Goal: Use online tool/utility: Utilize a website feature to perform a specific function

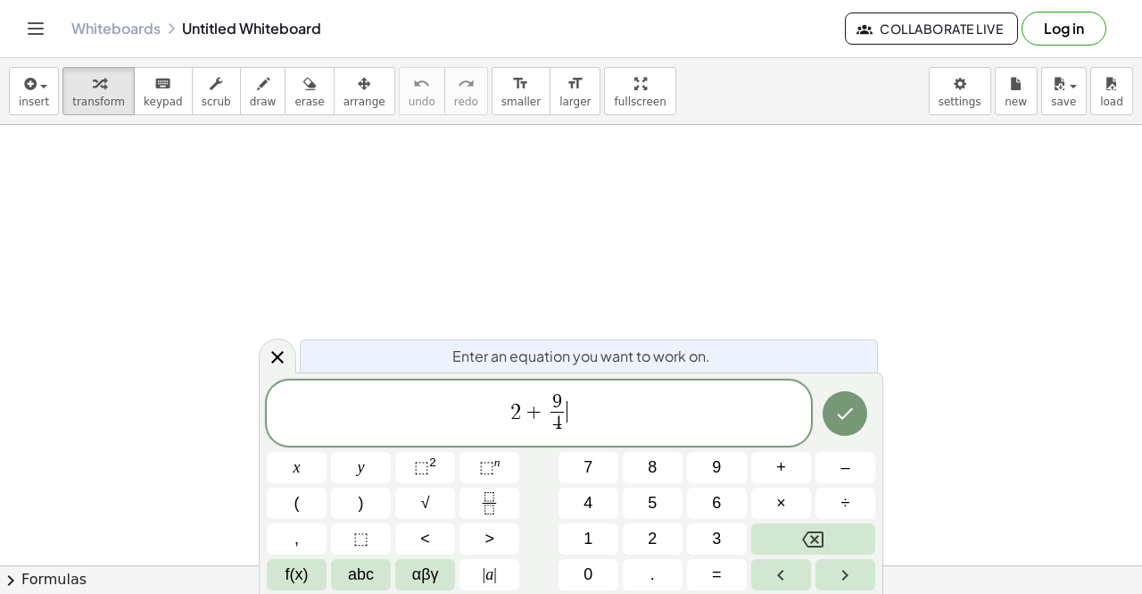
click at [585, 411] on span "2 + 9 4 ​ ​" at bounding box center [539, 414] width 544 height 47
drag, startPoint x: 504, startPoint y: 411, endPoint x: 623, endPoint y: 423, distance: 119.3
click at [623, 423] on span "2 + 9 4 ​" at bounding box center [539, 414] width 544 height 47
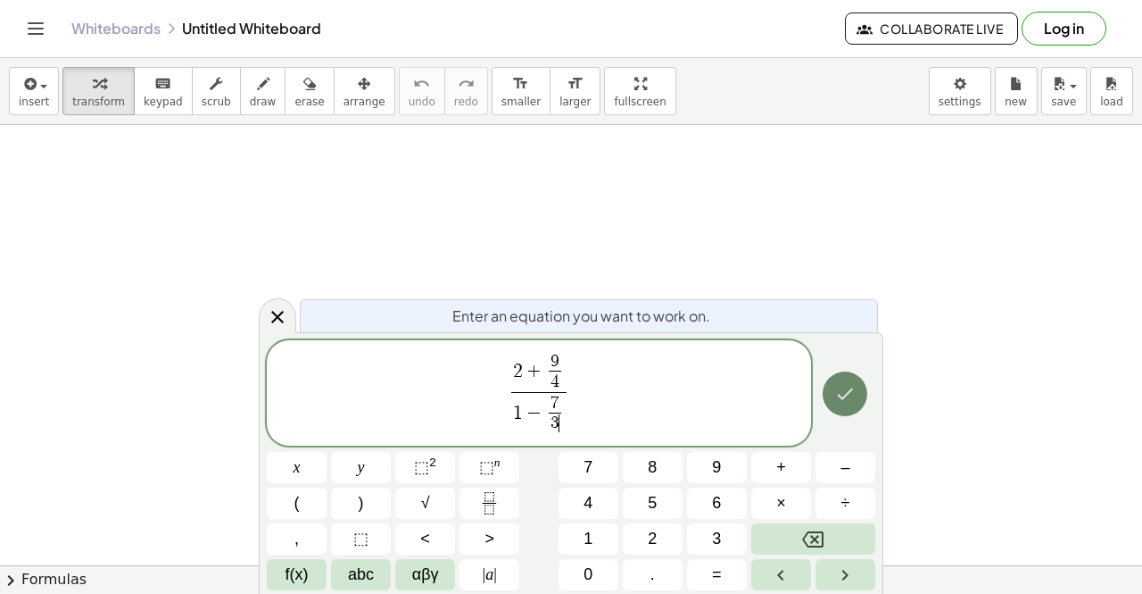
click at [855, 399] on icon "Done" at bounding box center [845, 393] width 21 height 21
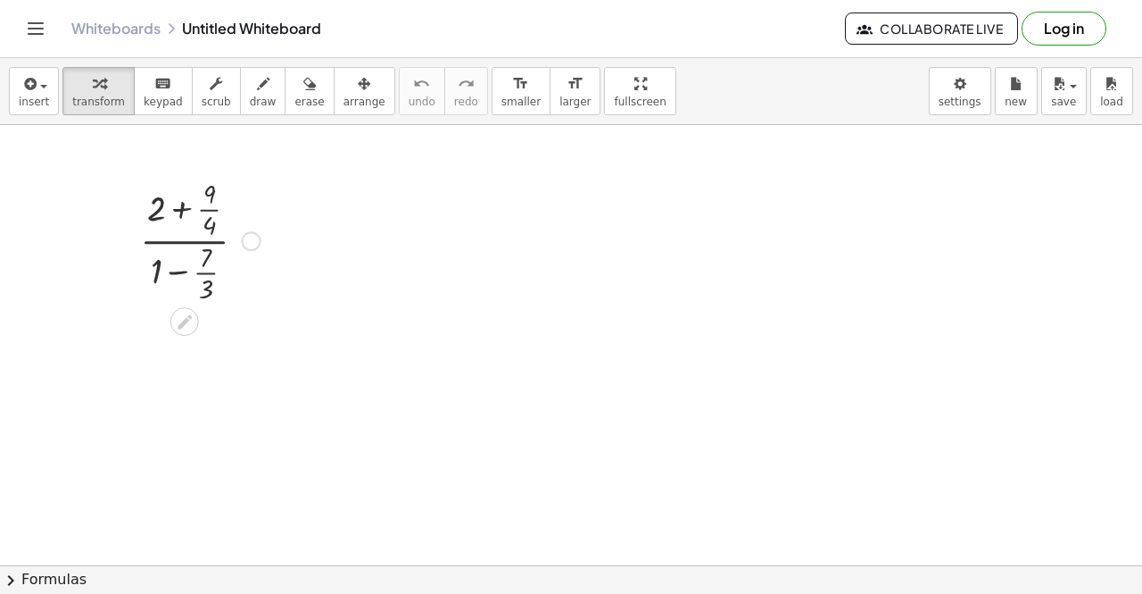
click at [183, 209] on div at bounding box center [200, 239] width 138 height 132
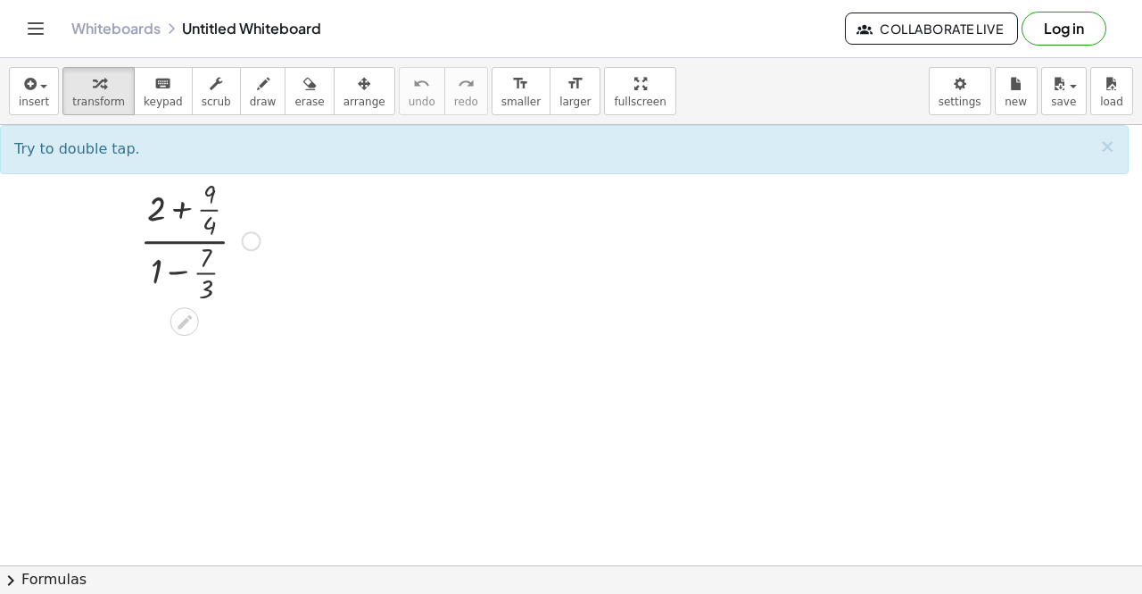
click at [205, 209] on div at bounding box center [200, 239] width 138 height 132
click at [153, 210] on div at bounding box center [200, 239] width 138 height 132
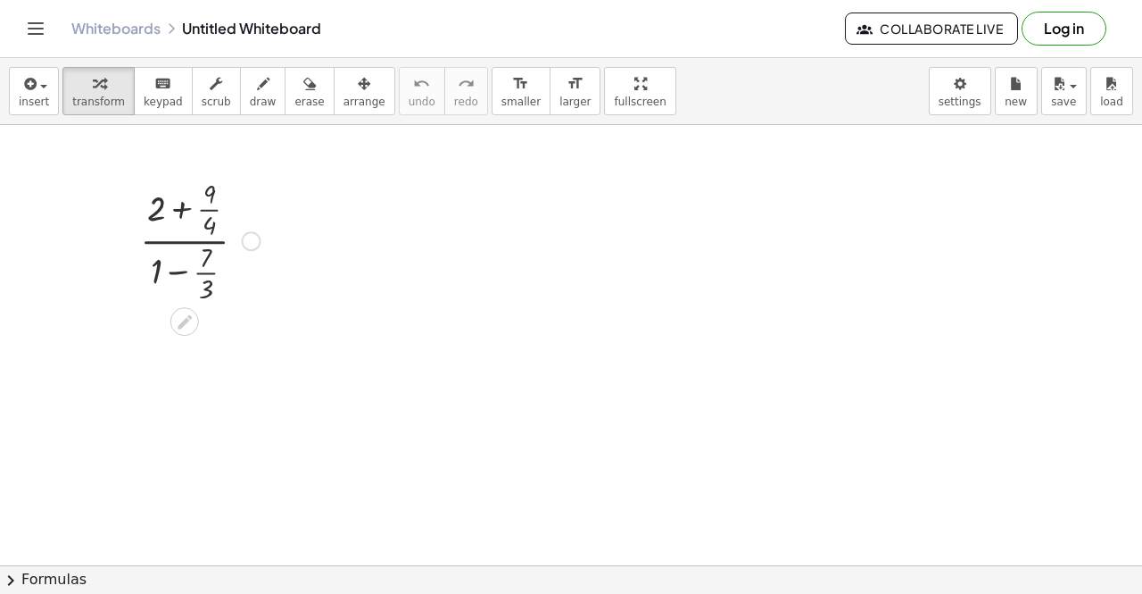
click at [181, 212] on div at bounding box center [200, 239] width 138 height 132
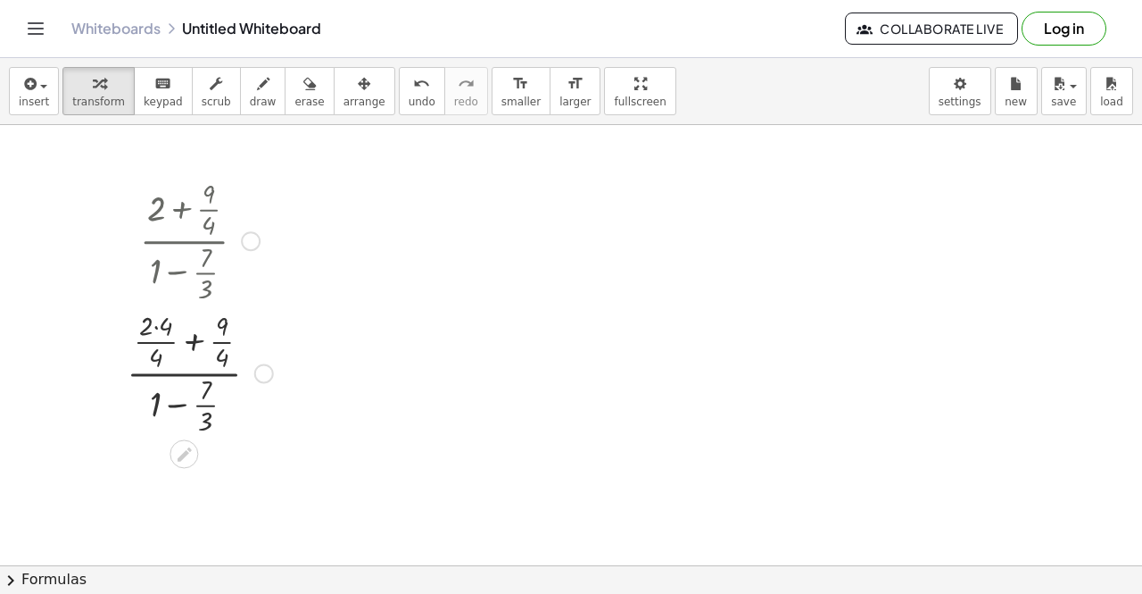
click at [153, 331] on div at bounding box center [200, 371] width 164 height 132
click at [154, 330] on div at bounding box center [200, 371] width 164 height 132
click at [154, 330] on div at bounding box center [199, 371] width 145 height 132
click at [181, 406] on div at bounding box center [199, 371] width 145 height 132
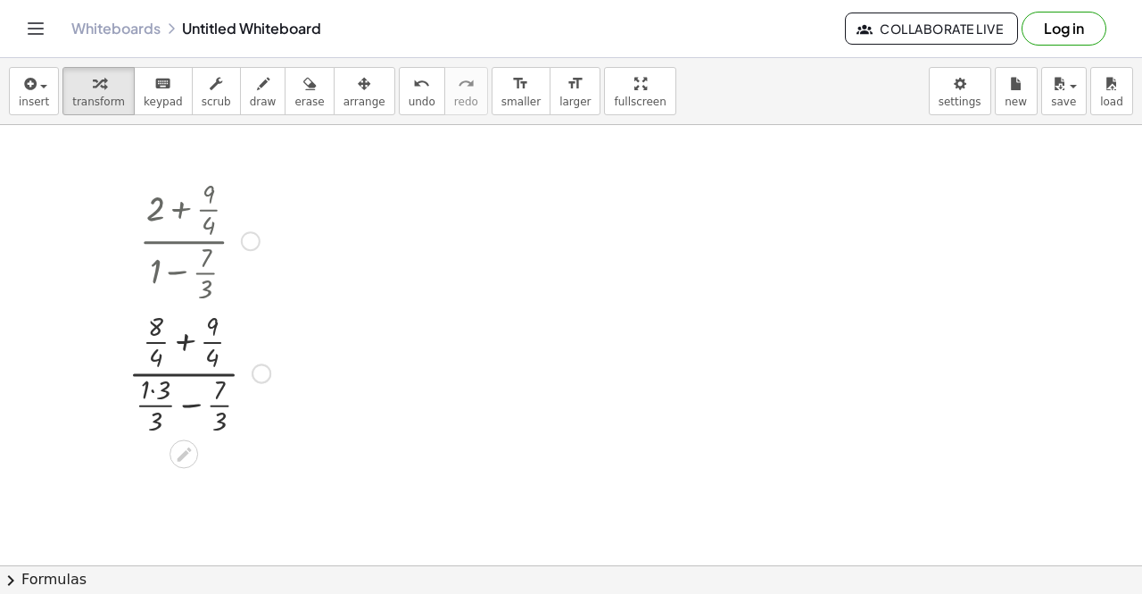
click at [154, 393] on div at bounding box center [200, 371] width 160 height 132
click at [185, 340] on div at bounding box center [199, 371] width 145 height 132
click at [186, 407] on div at bounding box center [199, 371] width 145 height 132
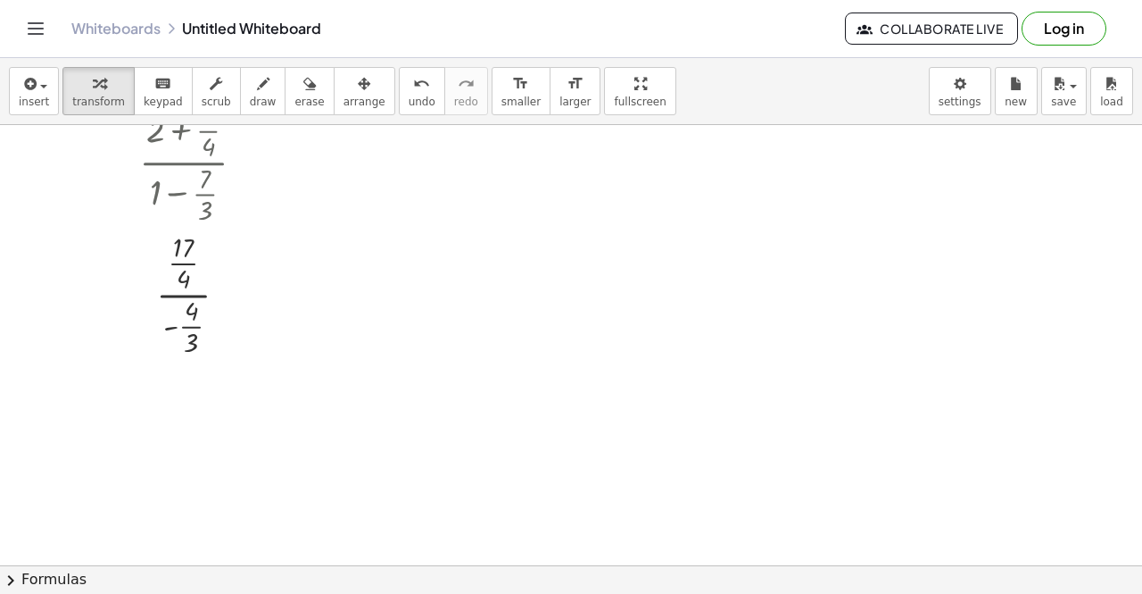
scroll to position [79, 0]
drag, startPoint x: 233, startPoint y: 298, endPoint x: 231, endPoint y: 404, distance: 106.2
click at [184, 400] on div "· · · · 4 · · 3 17 - 4" at bounding box center [184, 400] width 0 height 0
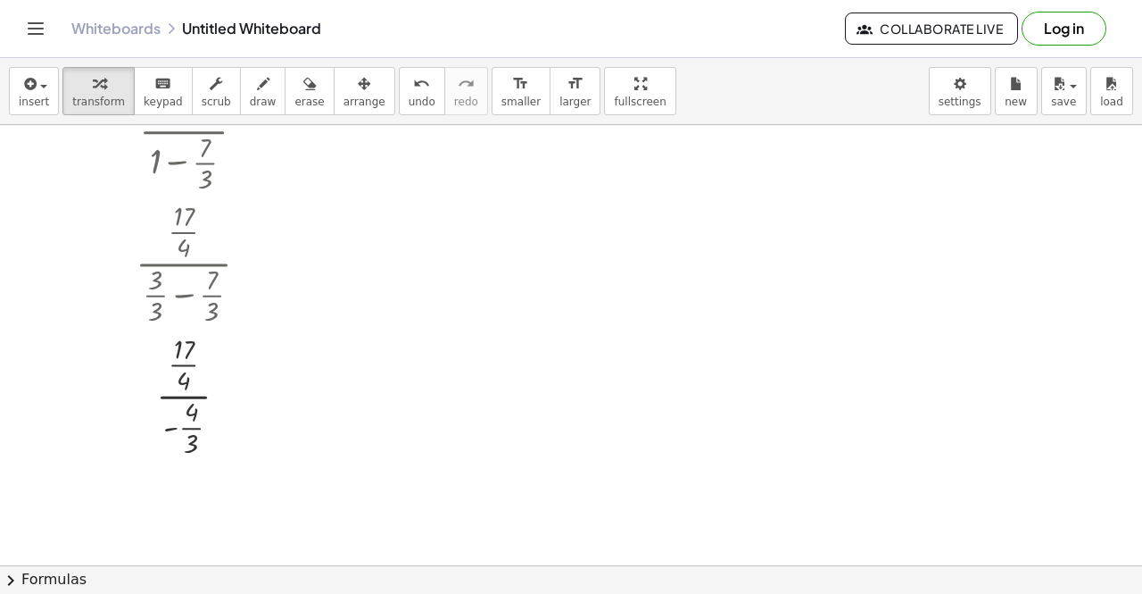
scroll to position [111, 0]
drag, startPoint x: 237, startPoint y: 391, endPoint x: 249, endPoint y: 253, distance: 138.9
click at [184, 264] on div "· · · · 4 · · 3 17 - 4" at bounding box center [184, 264] width 0 height 0
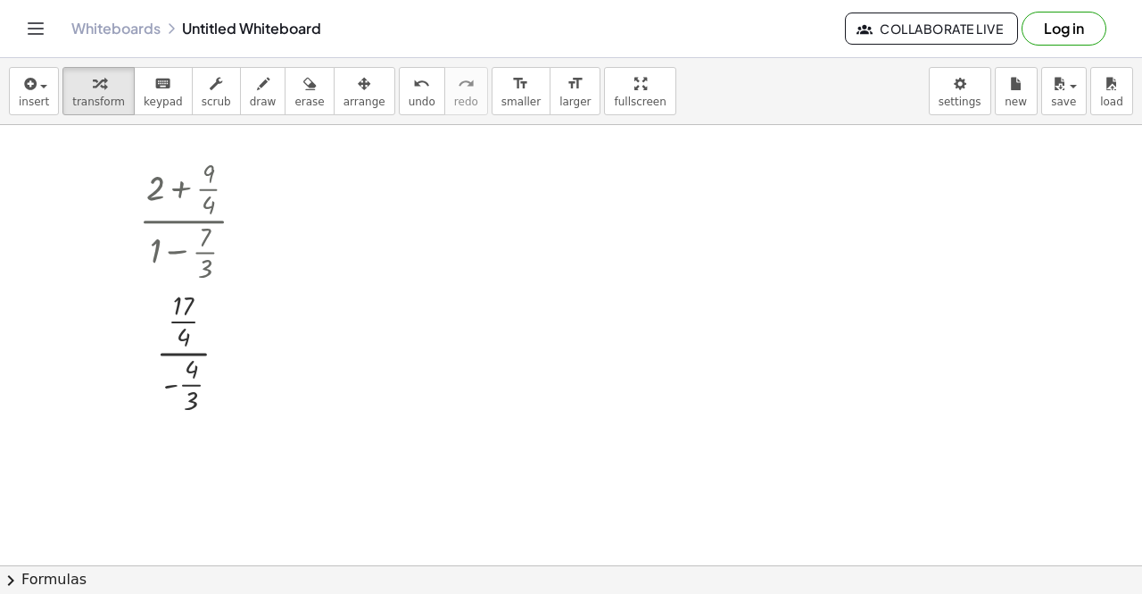
scroll to position [19, 0]
click at [185, 357] on div at bounding box center [199, 353] width 138 height 132
click at [192, 383] on div at bounding box center [199, 353] width 138 height 132
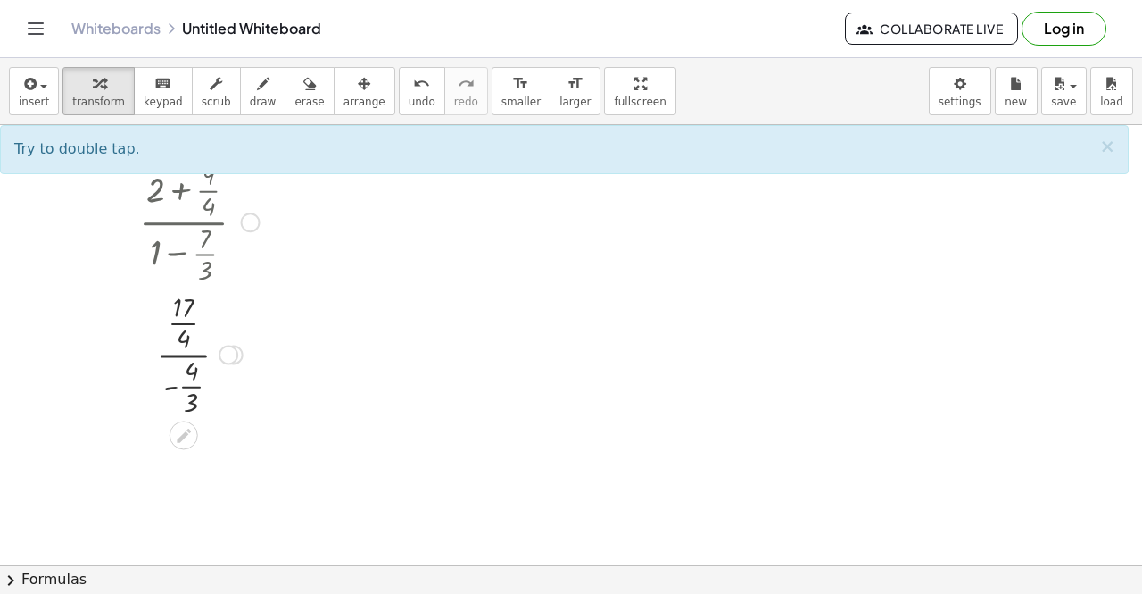
click at [184, 386] on div at bounding box center [199, 353] width 138 height 132
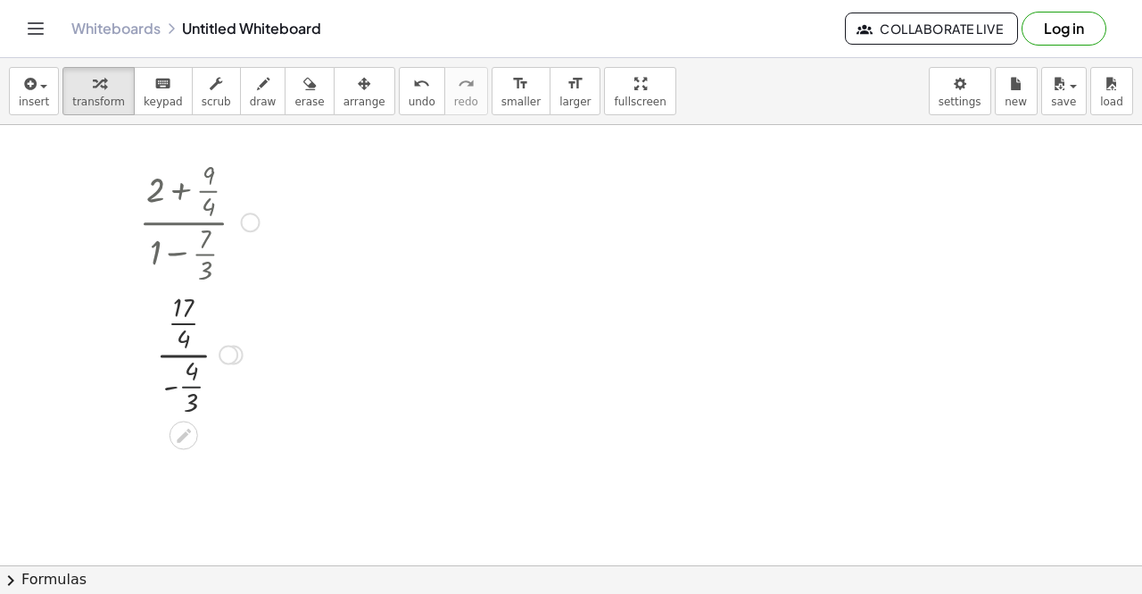
click at [184, 386] on div at bounding box center [199, 353] width 138 height 132
click at [399, 88] on button "undo undo" at bounding box center [422, 91] width 46 height 48
click at [180, 308] on div at bounding box center [199, 353] width 138 height 132
click at [184, 329] on div at bounding box center [199, 353] width 138 height 132
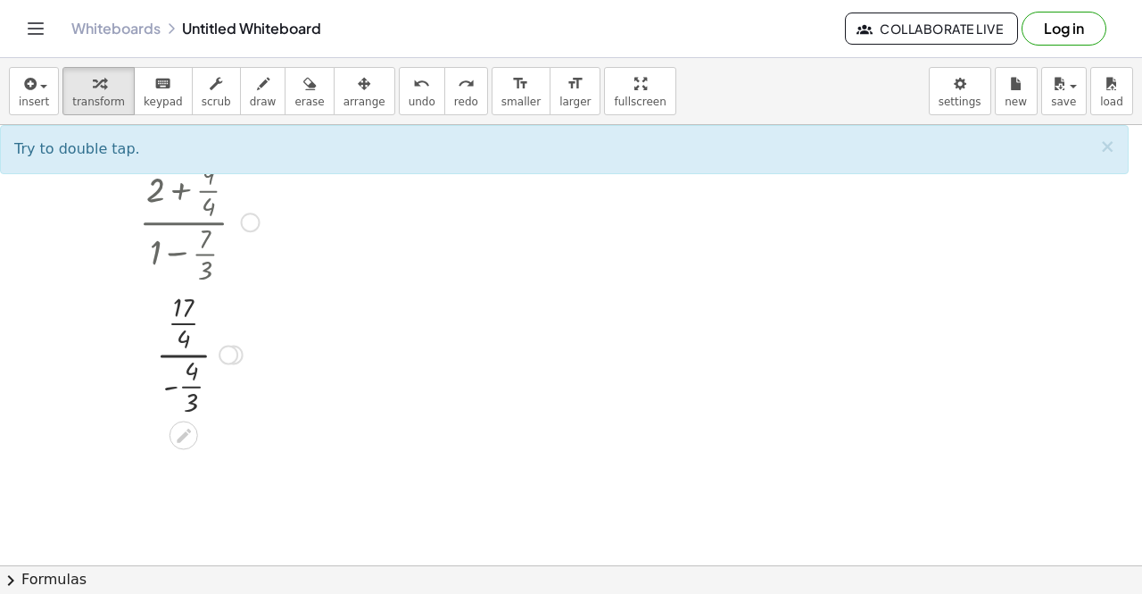
click at [175, 355] on div at bounding box center [199, 353] width 138 height 132
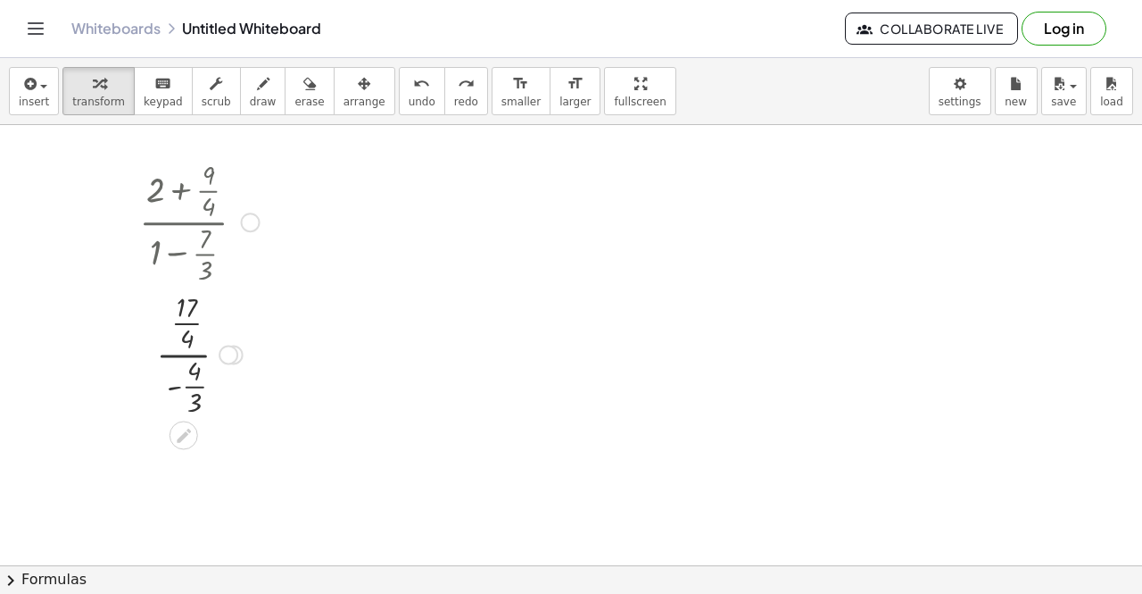
click at [175, 355] on div at bounding box center [199, 353] width 138 height 132
click at [172, 355] on div at bounding box center [199, 353] width 138 height 132
click at [196, 386] on div at bounding box center [199, 353] width 138 height 132
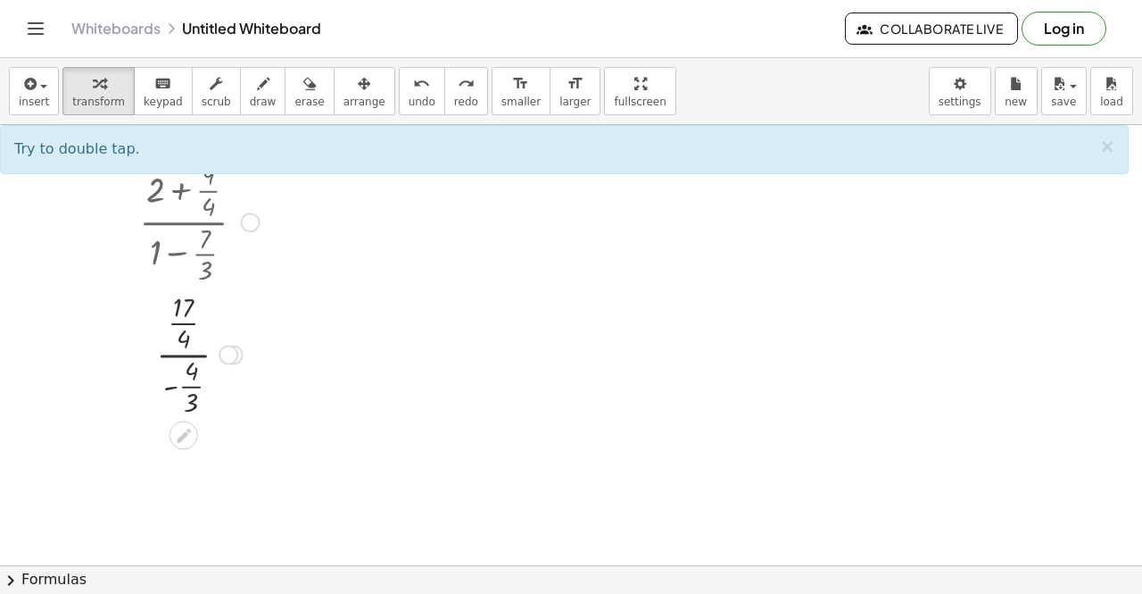
click at [182, 330] on div at bounding box center [199, 353] width 138 height 132
click at [173, 357] on div at bounding box center [199, 353] width 138 height 132
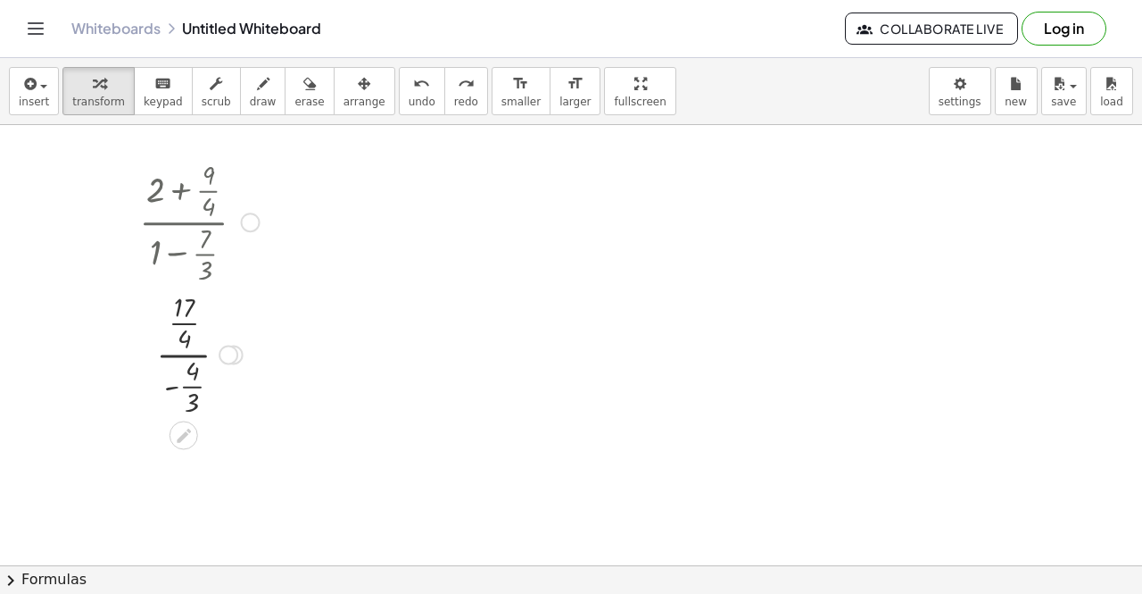
click at [173, 357] on div at bounding box center [199, 353] width 138 height 132
click at [185, 342] on div at bounding box center [199, 353] width 138 height 132
click at [399, 83] on button "undo undo" at bounding box center [422, 91] width 46 height 48
click at [195, 315] on div at bounding box center [199, 353] width 116 height 132
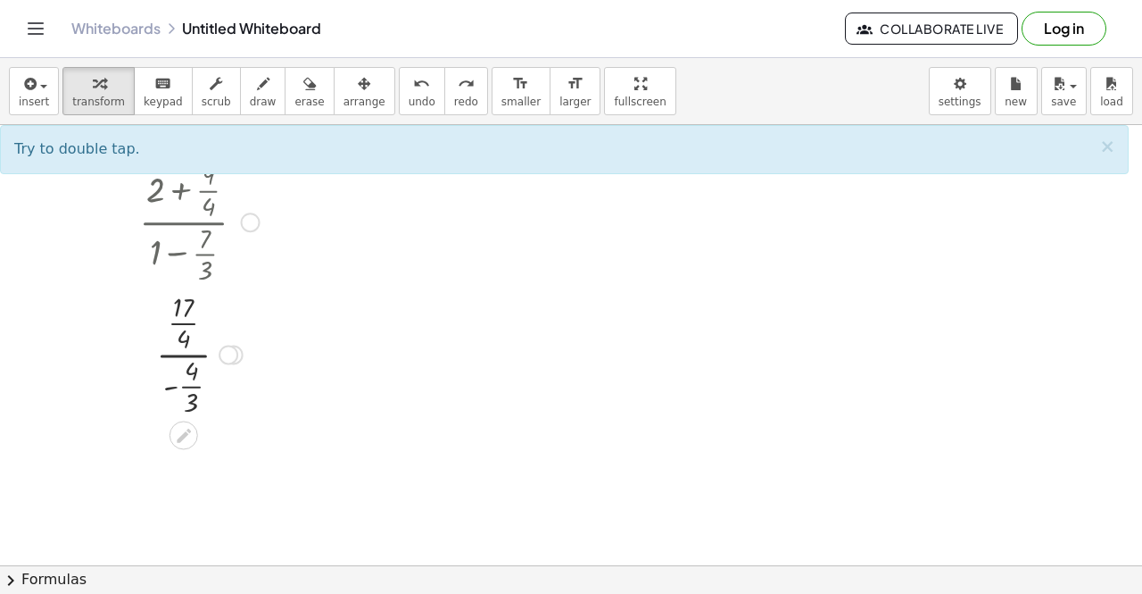
click at [185, 338] on div at bounding box center [199, 353] width 116 height 132
click at [183, 338] on div at bounding box center [199, 353] width 116 height 132
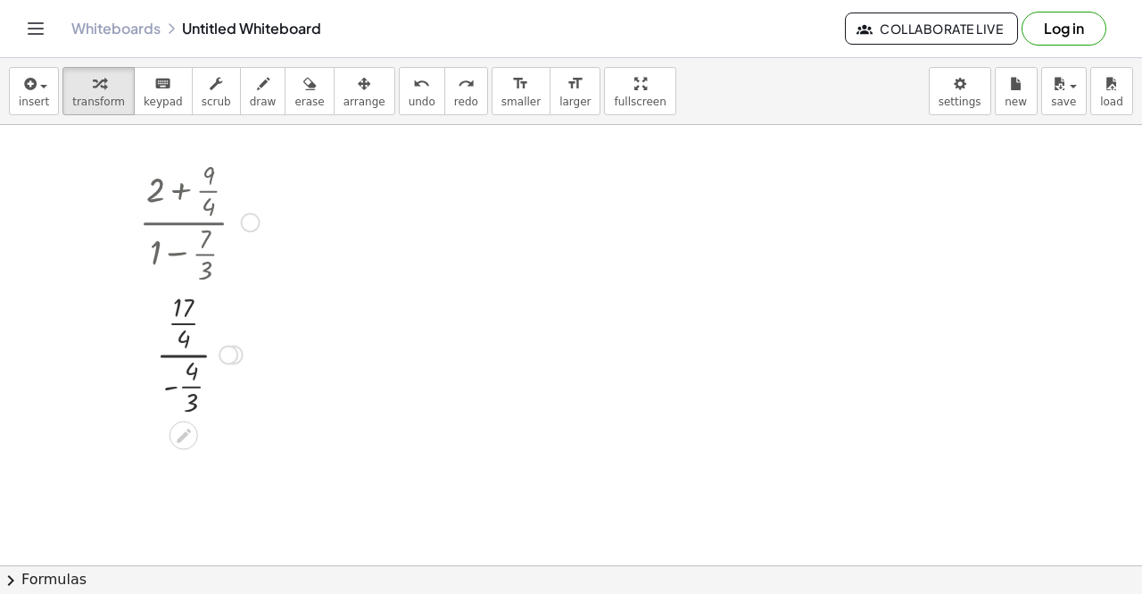
click at [183, 338] on div at bounding box center [199, 353] width 116 height 132
click at [409, 106] on span "undo" at bounding box center [422, 102] width 27 height 12
click at [183, 319] on div at bounding box center [199, 353] width 116 height 132
click at [191, 502] on div at bounding box center [199, 474] width 138 height 111
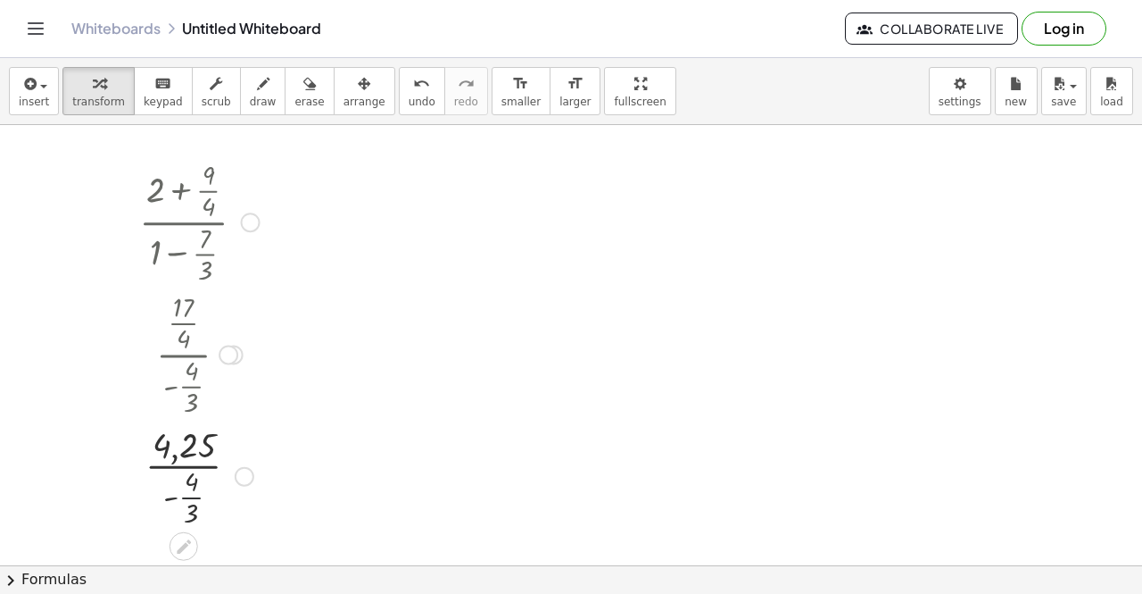
click at [191, 502] on div at bounding box center [199, 474] width 138 height 111
click at [197, 485] on div at bounding box center [199, 474] width 167 height 89
click at [197, 485] on div at bounding box center [199, 474] width 189 height 59
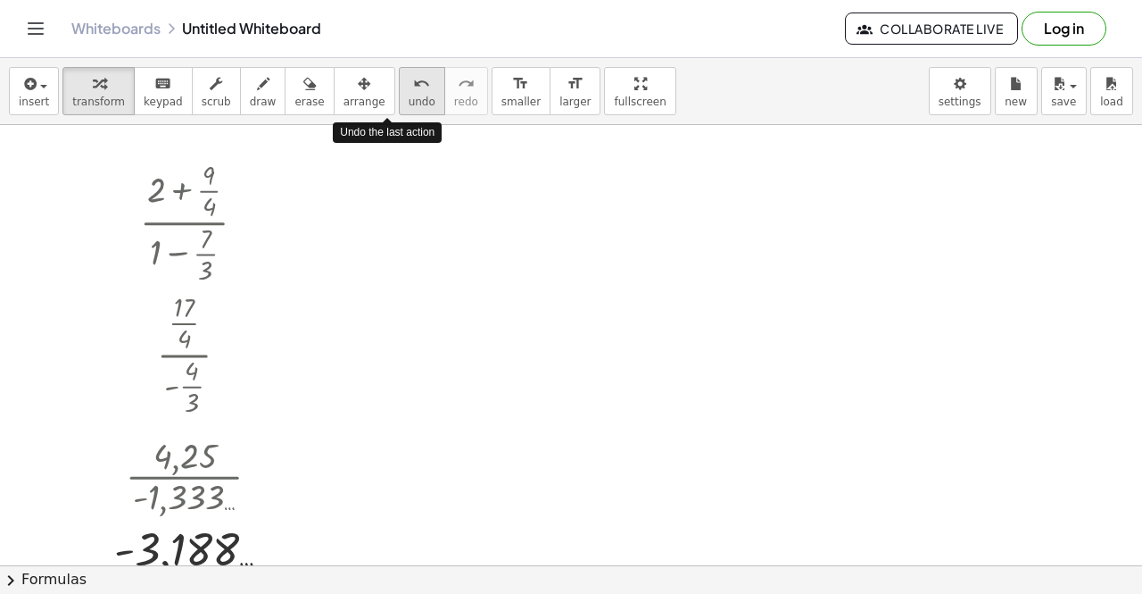
click at [399, 109] on button "undo undo" at bounding box center [422, 91] width 46 height 48
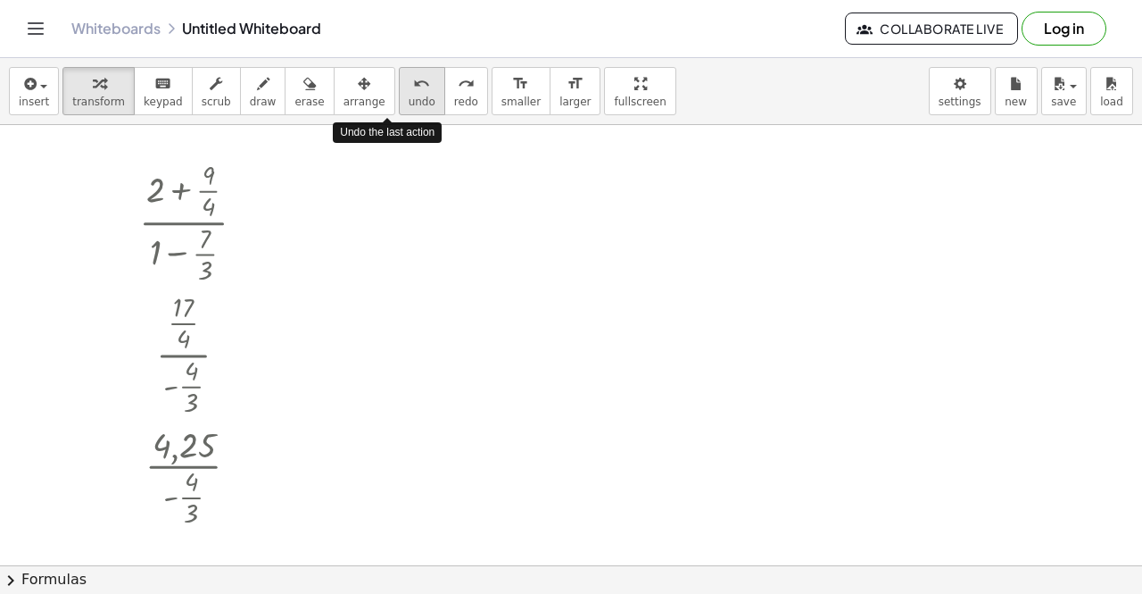
click at [399, 109] on button "undo undo" at bounding box center [422, 91] width 46 height 48
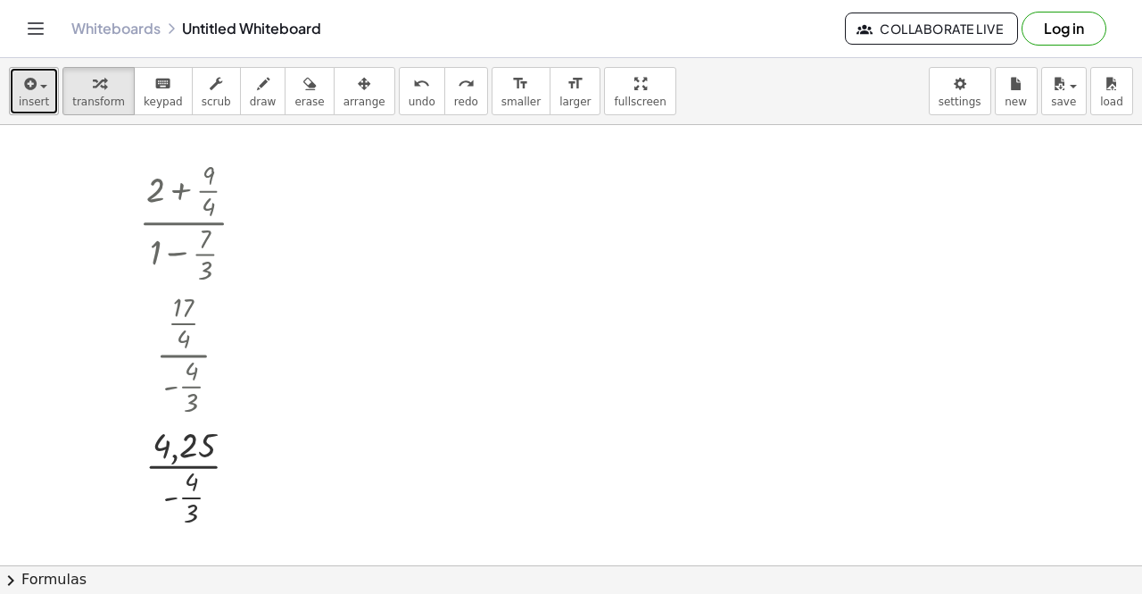
click at [22, 110] on button "insert" at bounding box center [34, 91] width 50 height 48
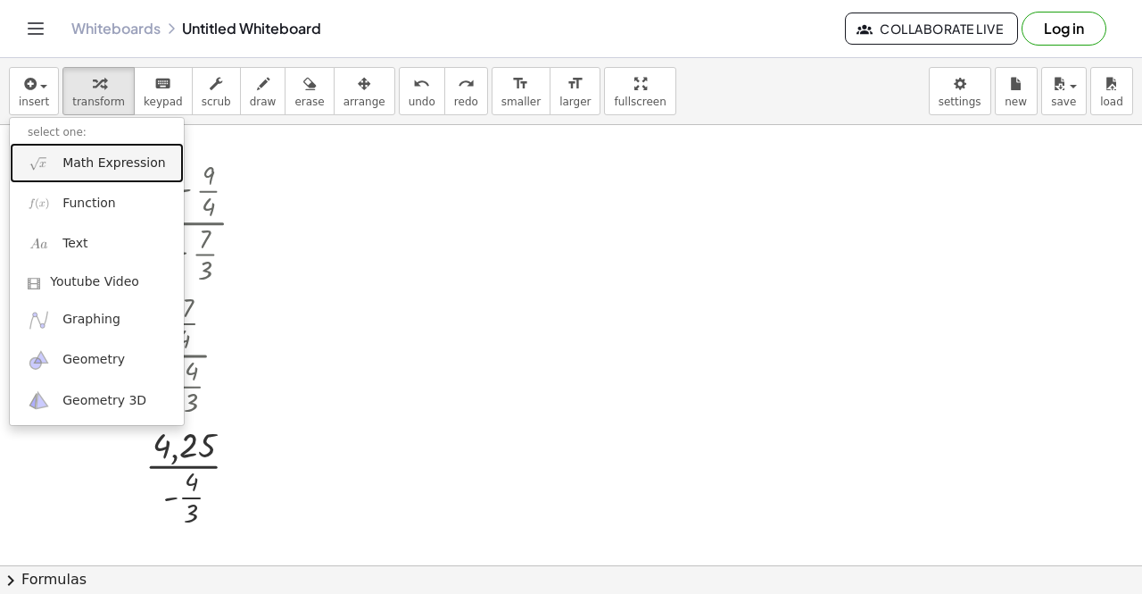
click at [66, 159] on span "Math Expression" at bounding box center [113, 163] width 103 height 18
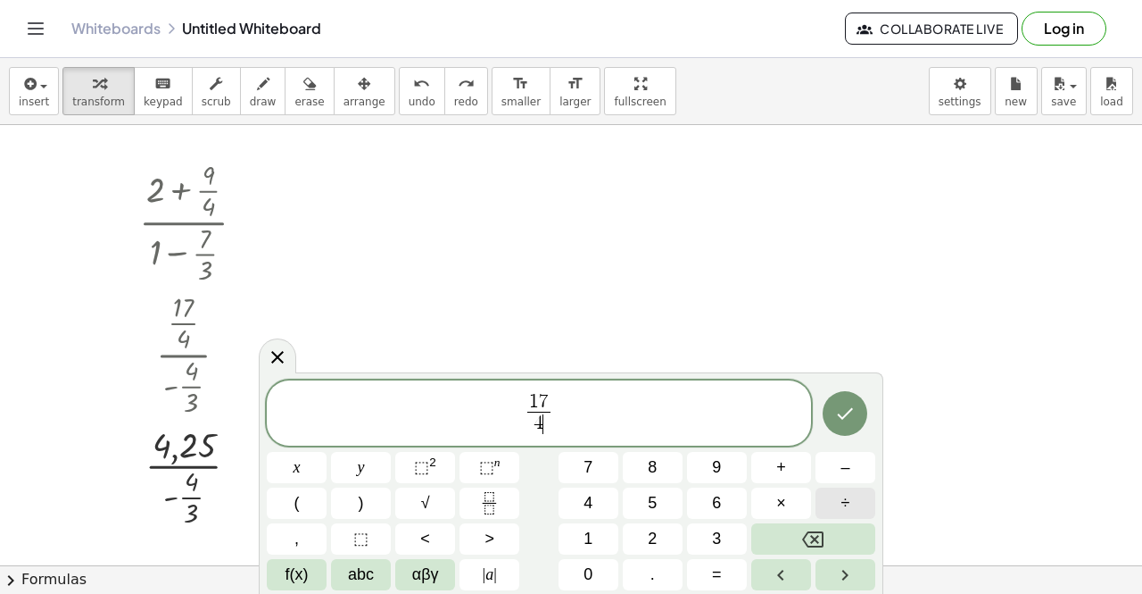
click at [824, 496] on button "÷" at bounding box center [846, 502] width 60 height 31
click at [667, 403] on span "1 7 4 ​ ​" at bounding box center [539, 414] width 544 height 47
click at [833, 498] on button "÷" at bounding box center [846, 502] width 60 height 31
click at [828, 412] on button "Done" at bounding box center [845, 413] width 45 height 45
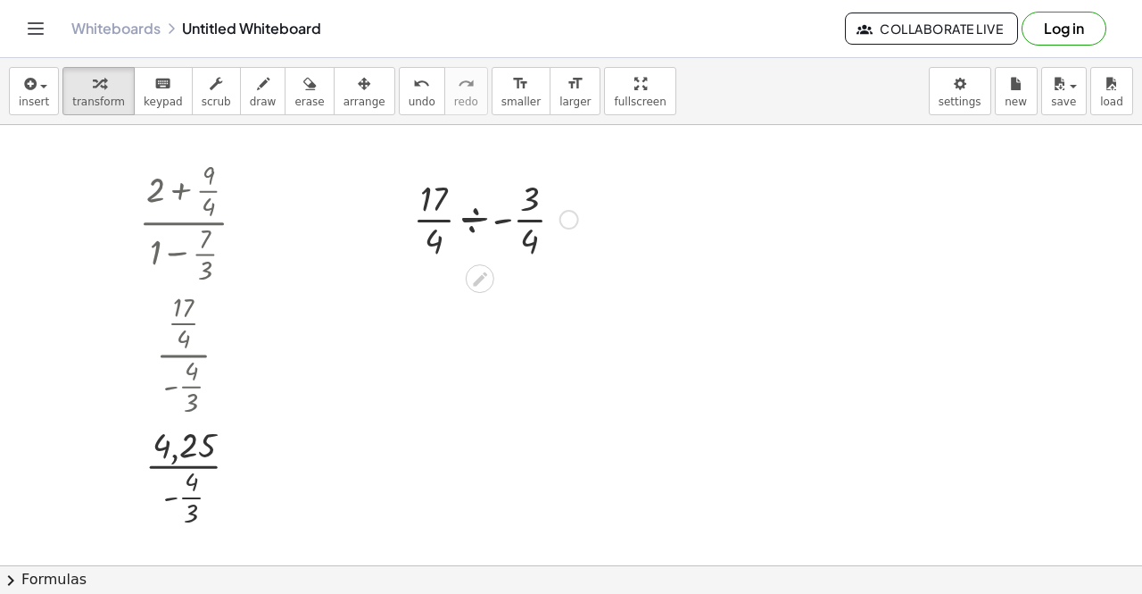
click at [488, 218] on div at bounding box center [495, 217] width 183 height 89
click at [483, 313] on div at bounding box center [495, 306] width 183 height 89
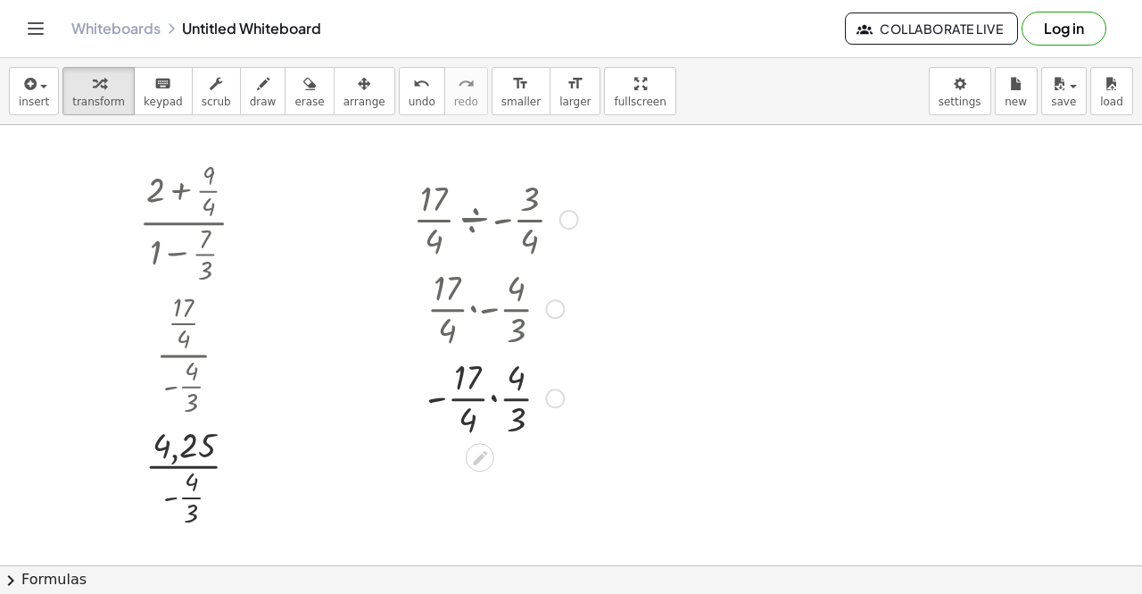
click at [495, 395] on div at bounding box center [495, 396] width 183 height 89
click at [494, 486] on div at bounding box center [495, 485] width 183 height 89
click at [493, 472] on div at bounding box center [495, 485] width 183 height 89
click at [489, 511] on div at bounding box center [495, 485] width 183 height 89
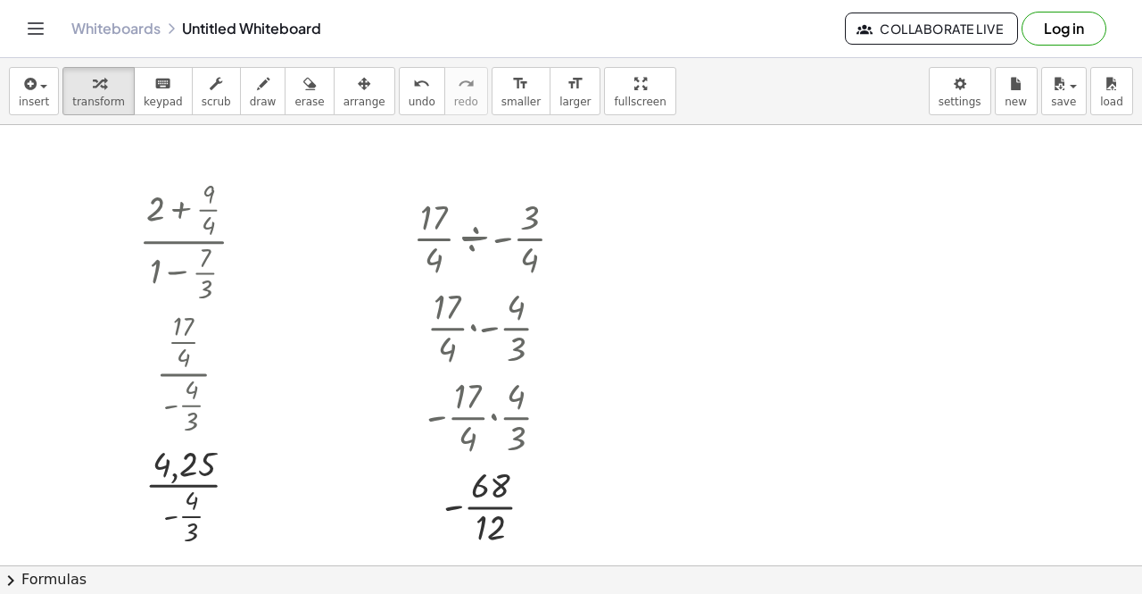
scroll to position [0, 0]
click at [564, 237] on div at bounding box center [570, 238] width 20 height 20
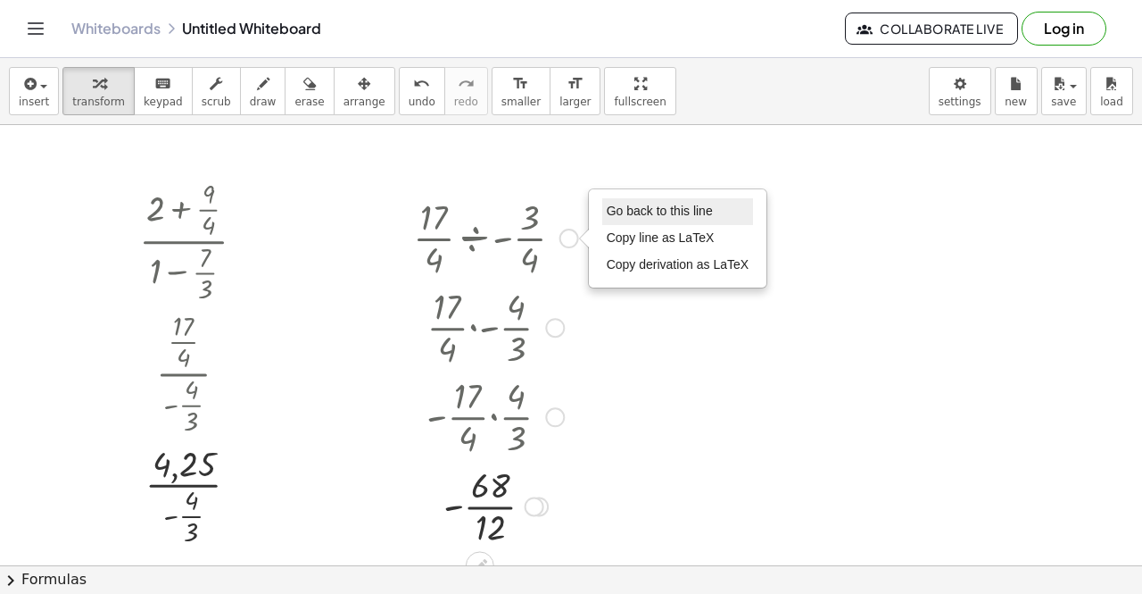
click at [620, 215] on span "Go back to this line" at bounding box center [660, 210] width 106 height 14
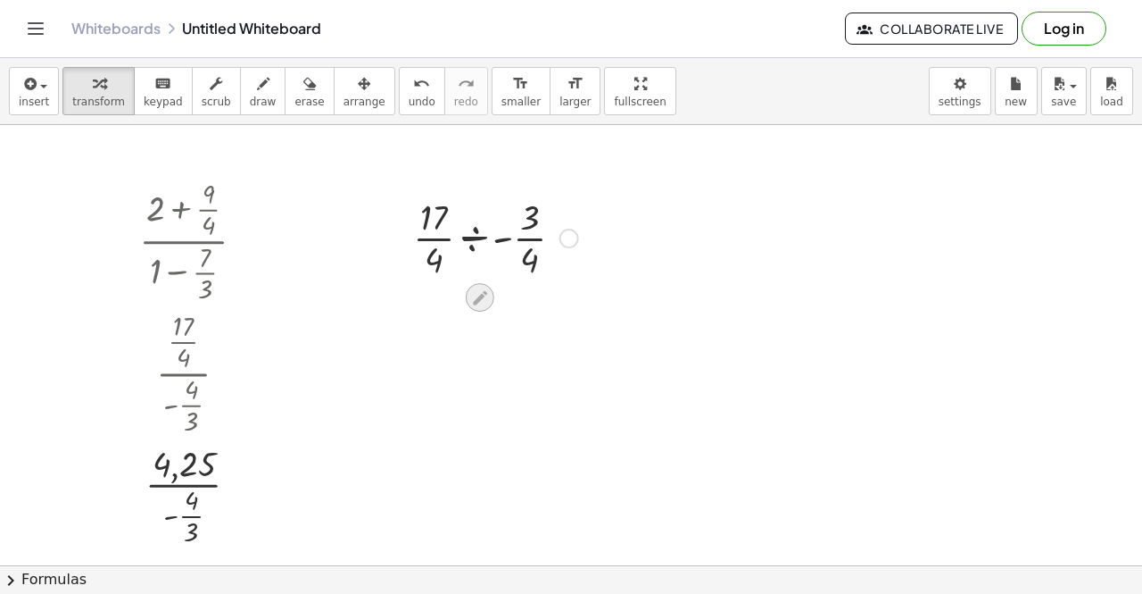
click at [478, 289] on icon at bounding box center [479, 297] width 19 height 19
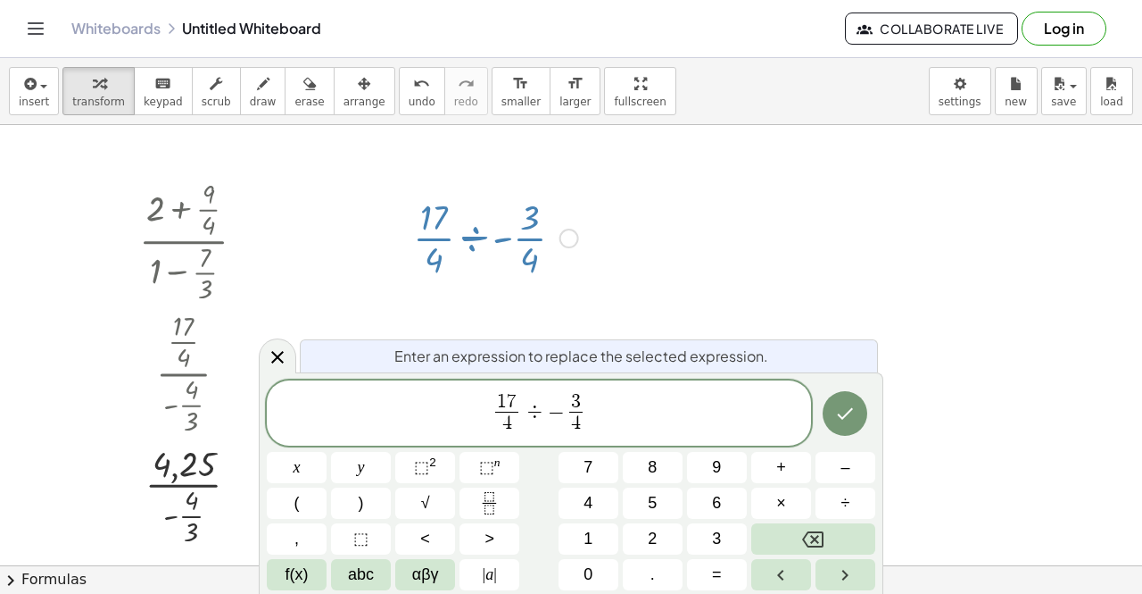
click at [580, 420] on span "4" at bounding box center [575, 423] width 13 height 24
click at [582, 399] on span "3" at bounding box center [575, 403] width 13 height 20
click at [836, 406] on icon "Done" at bounding box center [845, 413] width 21 height 21
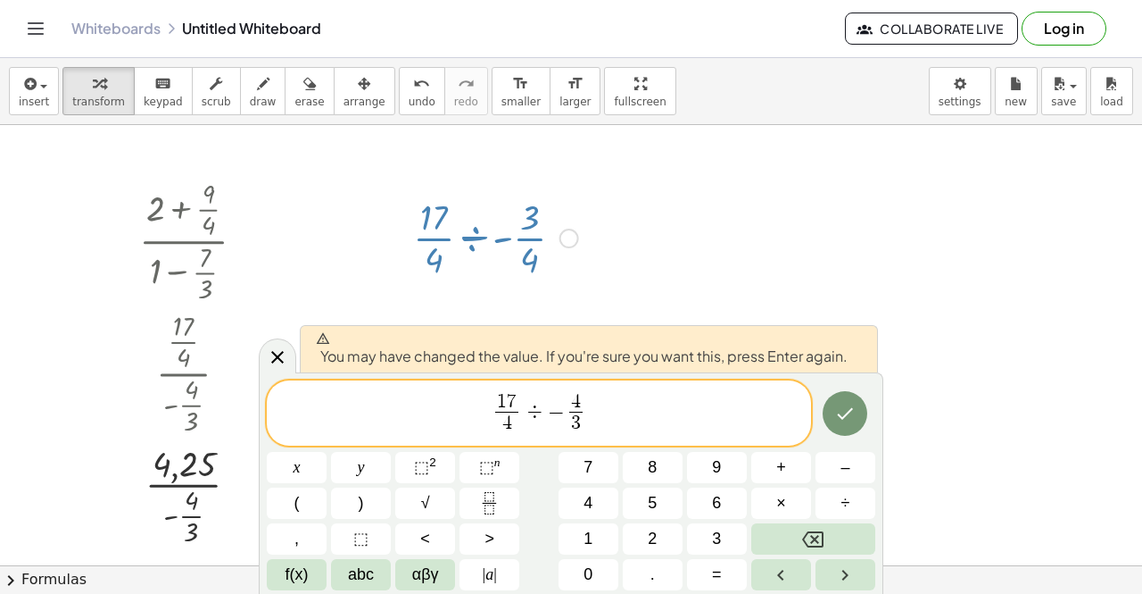
click at [616, 411] on span "1 7 4 ​ ÷ − 4 ​ 3 ​" at bounding box center [539, 414] width 544 height 47
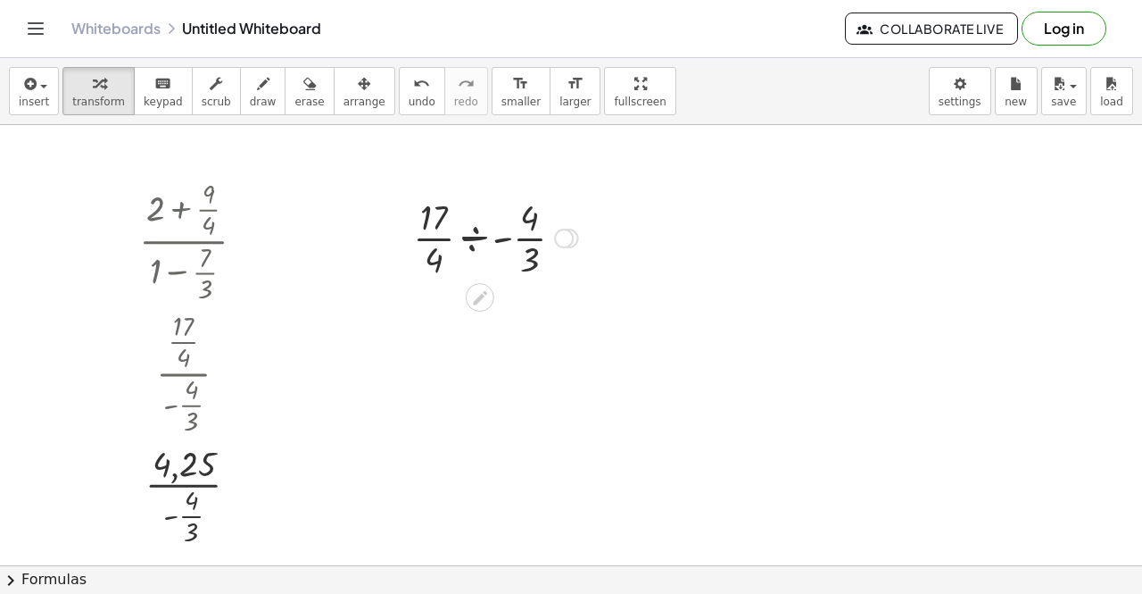
drag, startPoint x: 572, startPoint y: 331, endPoint x: 585, endPoint y: 228, distance: 104.3
click at [480, 238] on div "· · 17 · 4 ÷ - · 4 · 3 Go back to this line Copy line as LaTeX Copy derivation …" at bounding box center [480, 238] width 0 height 0
click at [505, 238] on div at bounding box center [495, 236] width 183 height 89
click at [492, 244] on div at bounding box center [496, 236] width 155 height 89
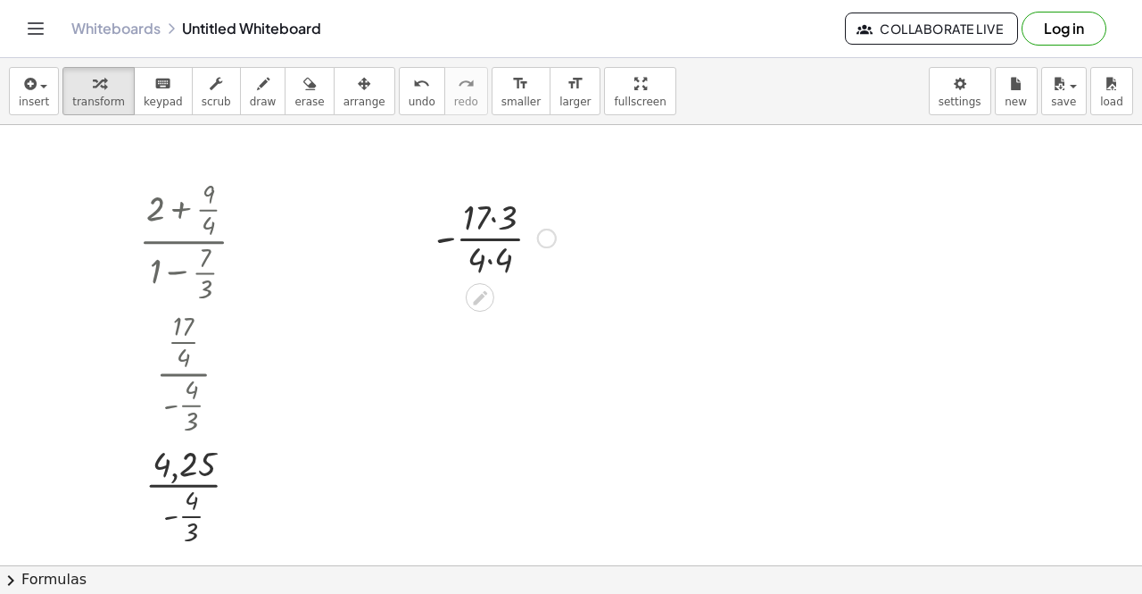
click at [488, 221] on div at bounding box center [496, 236] width 138 height 89
click at [496, 260] on div at bounding box center [496, 236] width 138 height 89
click at [493, 219] on div at bounding box center [496, 236] width 138 height 89
click at [488, 233] on div at bounding box center [496, 236] width 114 height 89
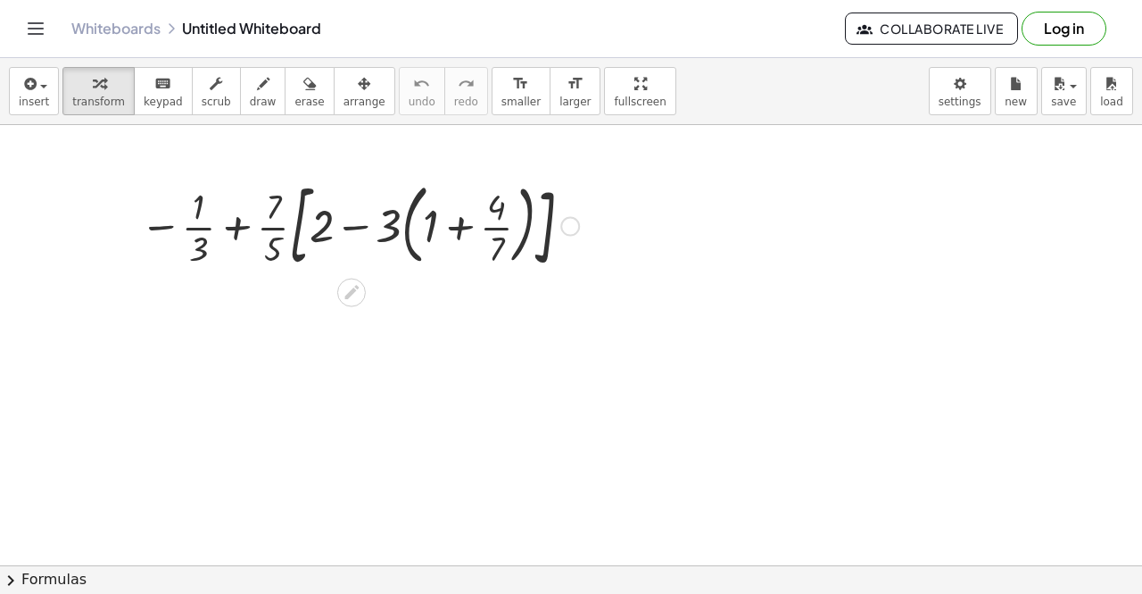
click at [456, 227] on div at bounding box center [359, 224] width 457 height 103
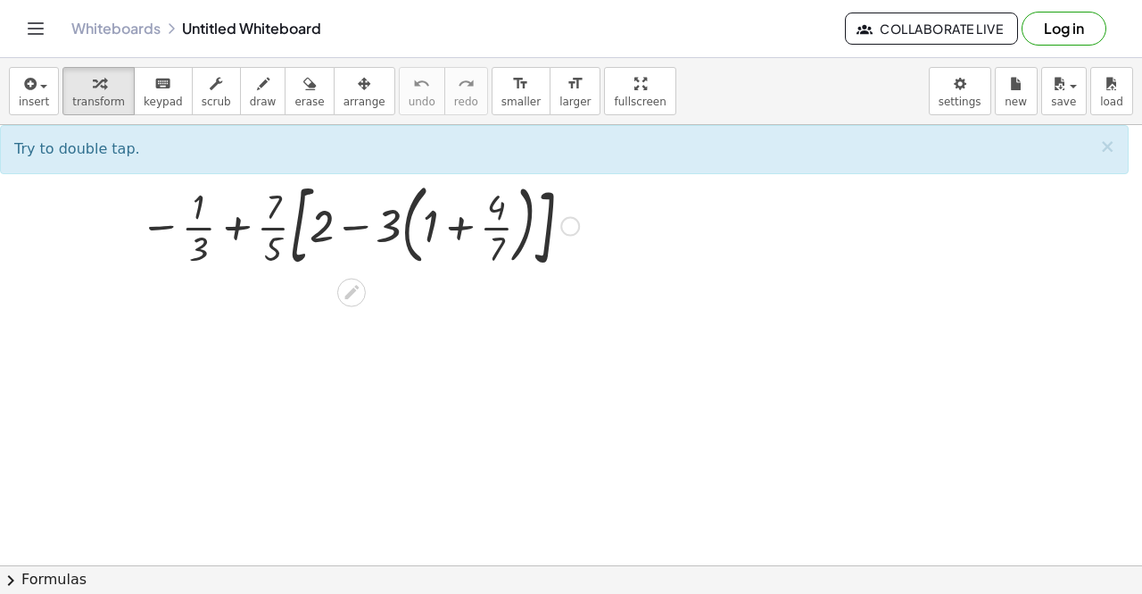
click at [456, 227] on div at bounding box center [359, 224] width 457 height 103
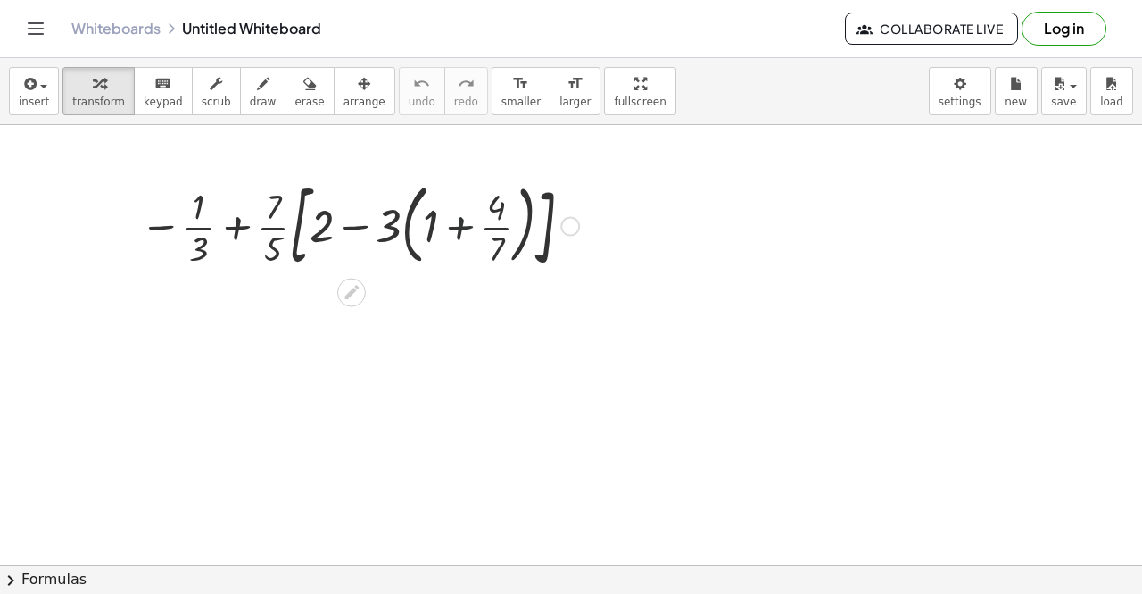
click at [456, 227] on div at bounding box center [359, 224] width 457 height 103
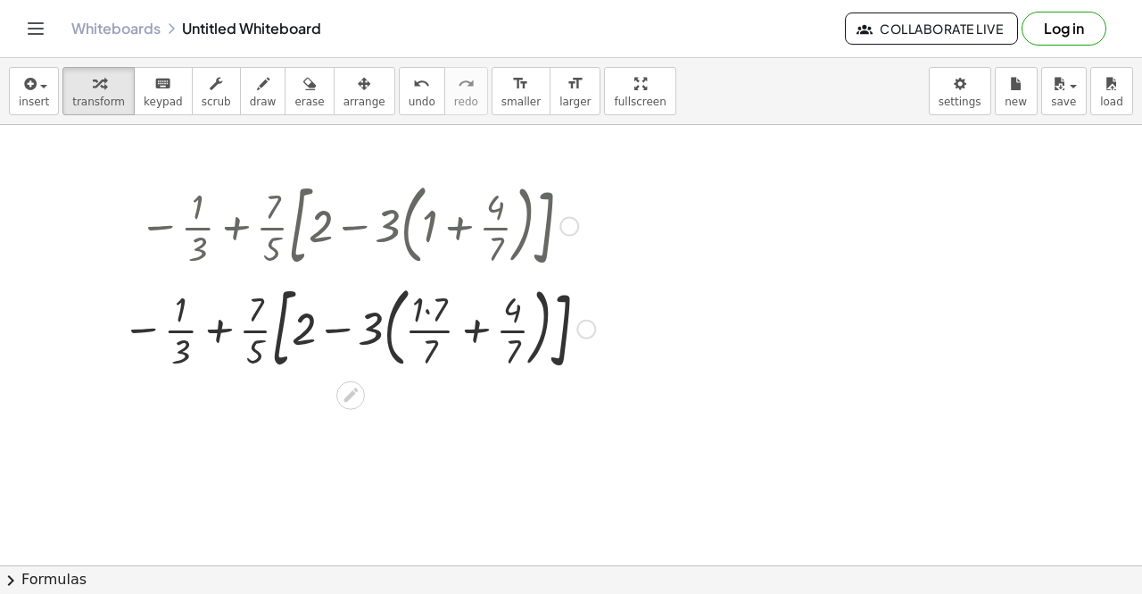
click at [431, 313] on div at bounding box center [358, 327] width 491 height 103
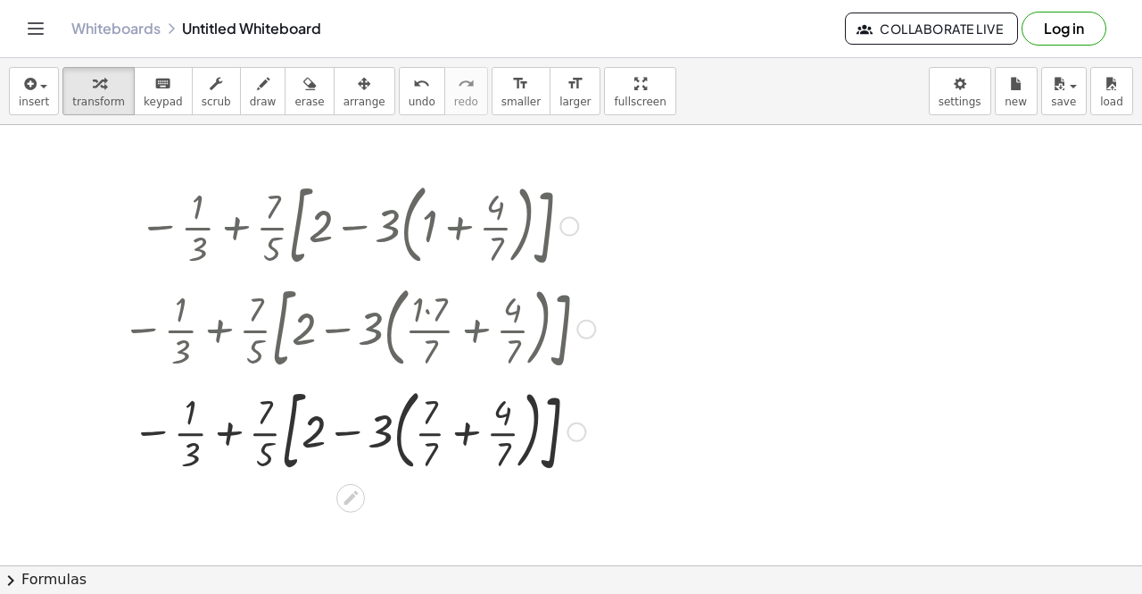
click at [468, 423] on div at bounding box center [358, 429] width 491 height 103
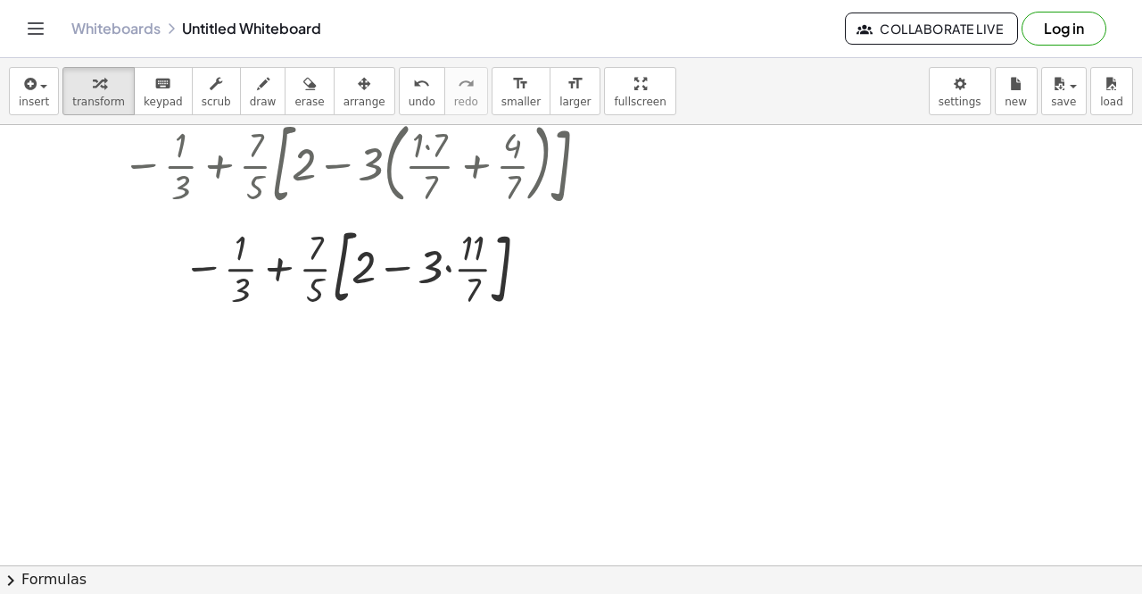
scroll to position [170, 0]
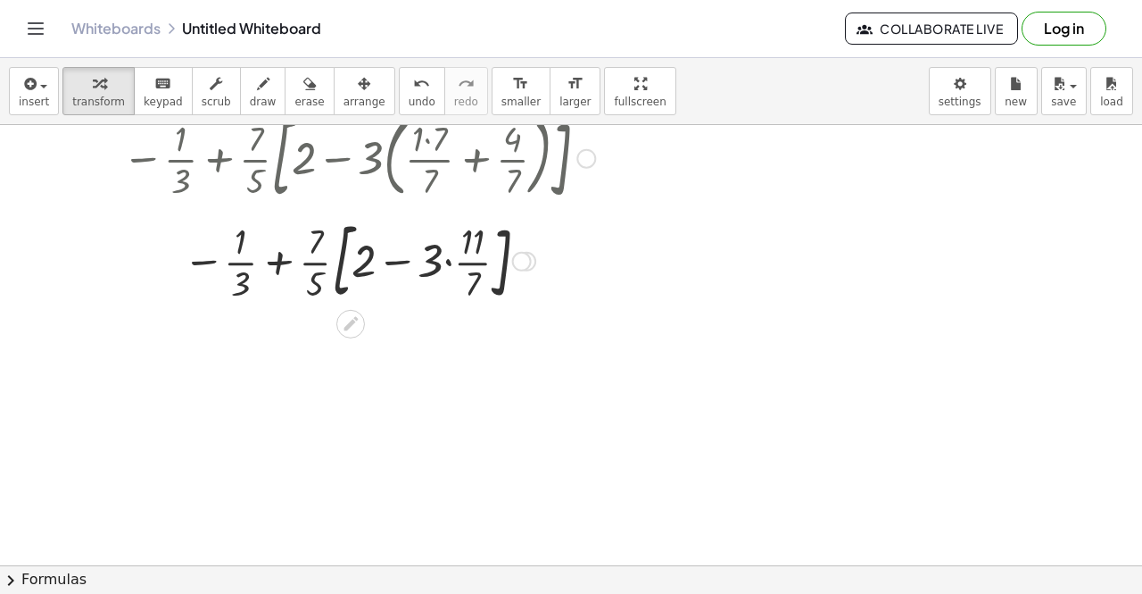
click at [445, 262] on div at bounding box center [358, 260] width 491 height 96
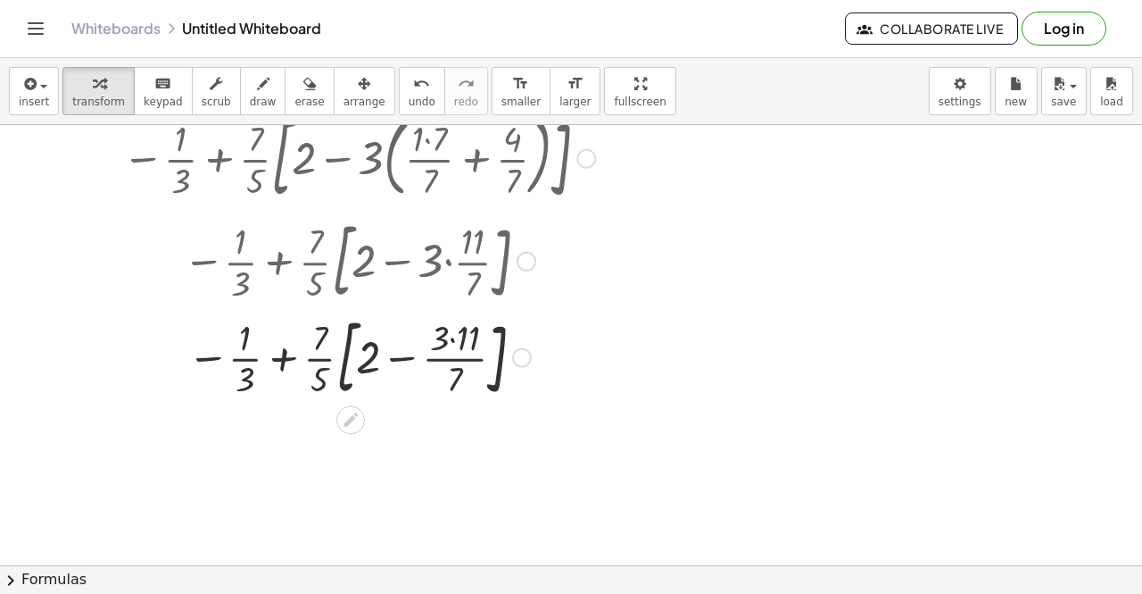
click at [453, 341] on div at bounding box center [358, 356] width 491 height 96
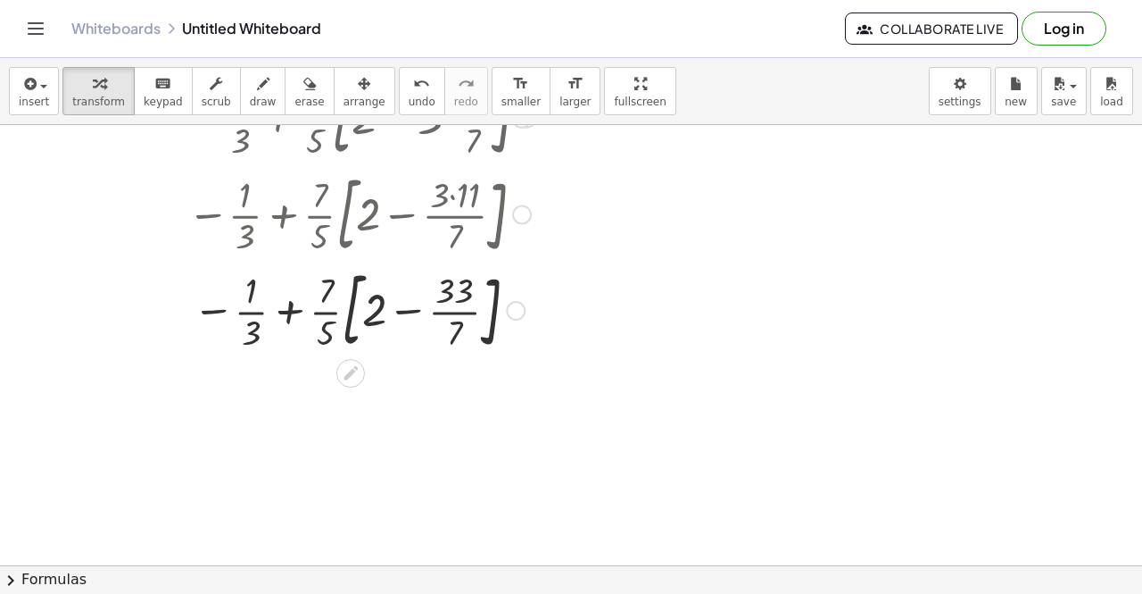
scroll to position [315, 0]
click at [414, 310] on div at bounding box center [358, 307] width 491 height 96
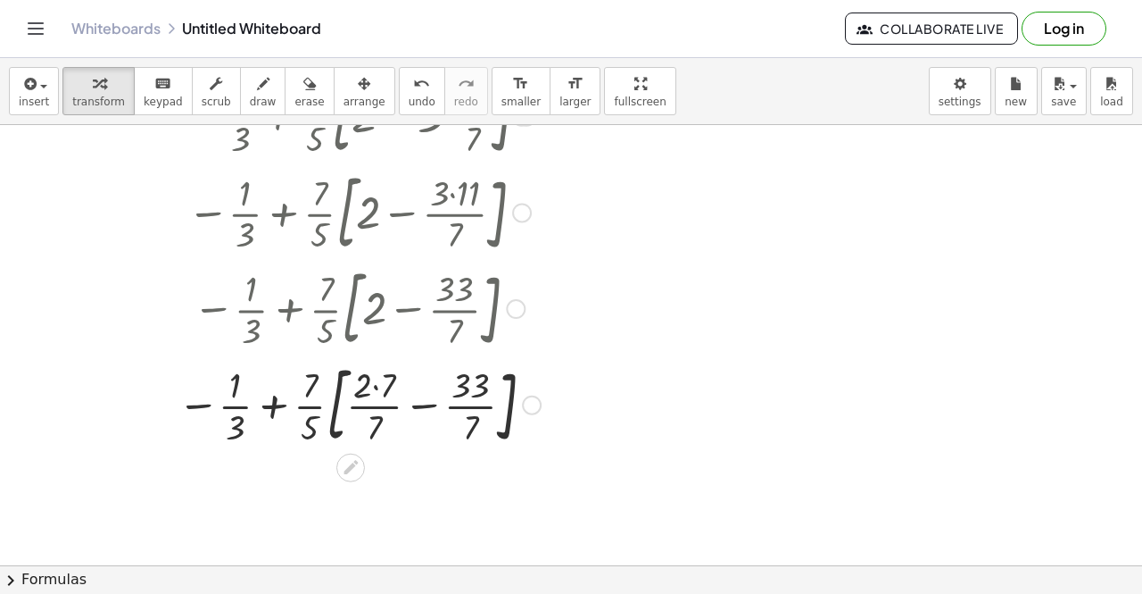
click at [371, 391] on div at bounding box center [358, 403] width 491 height 96
click at [381, 388] on div at bounding box center [358, 403] width 491 height 96
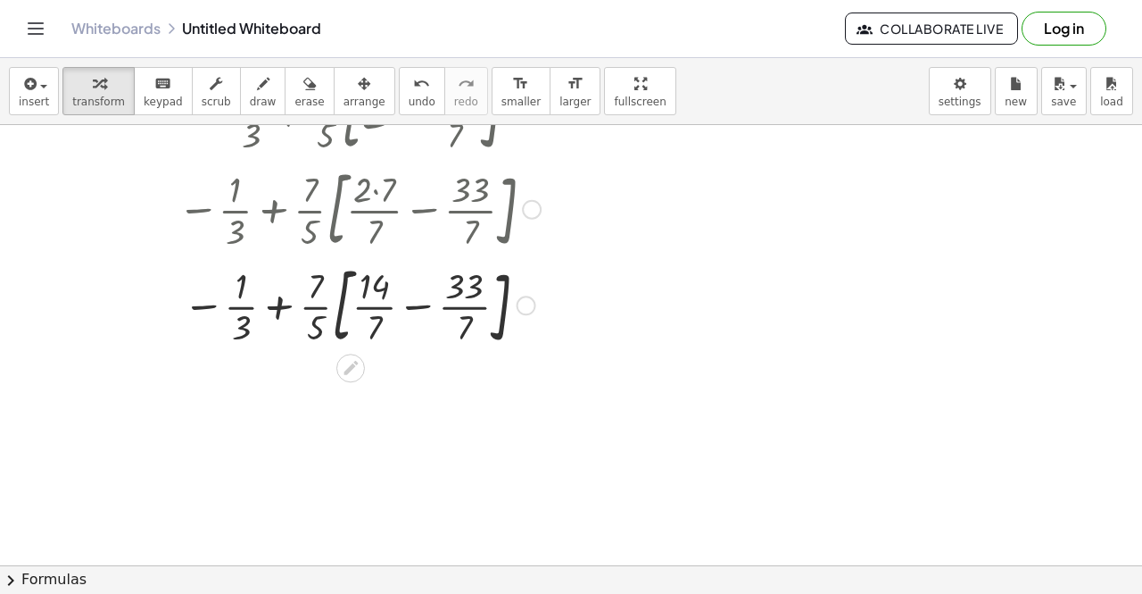
scroll to position [544, 0]
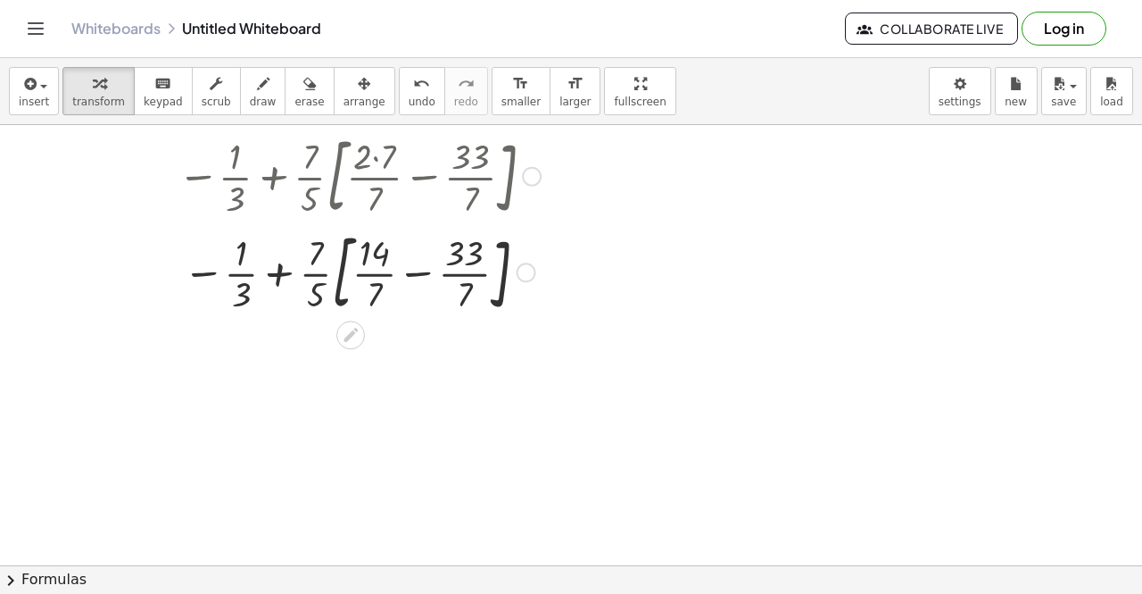
click at [428, 270] on div at bounding box center [358, 271] width 491 height 96
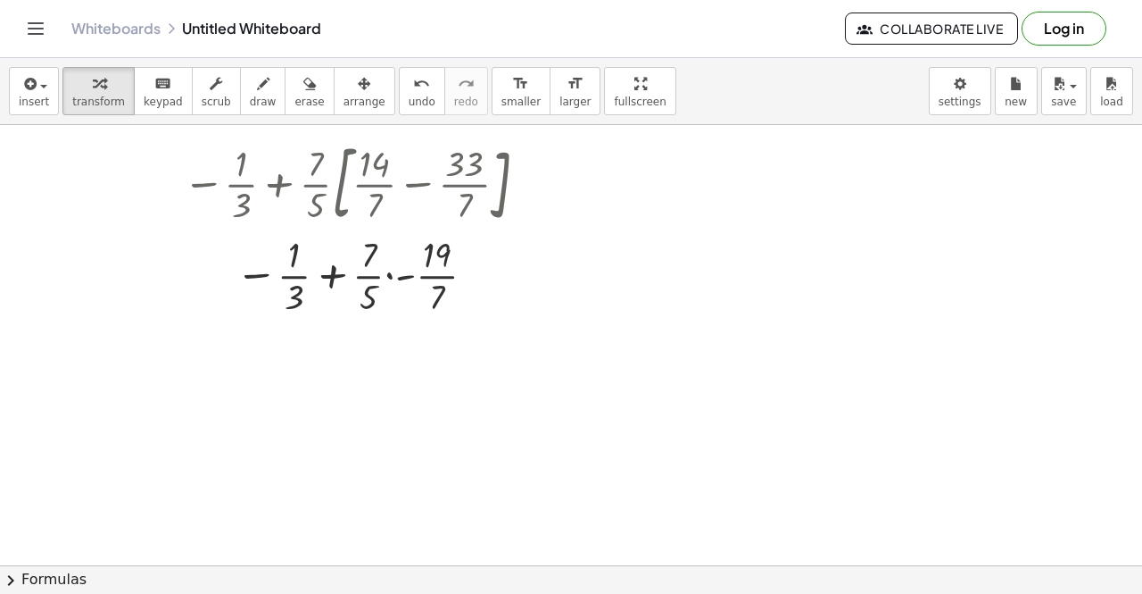
scroll to position [634, 0]
click at [392, 278] on div at bounding box center [358, 272] width 491 height 89
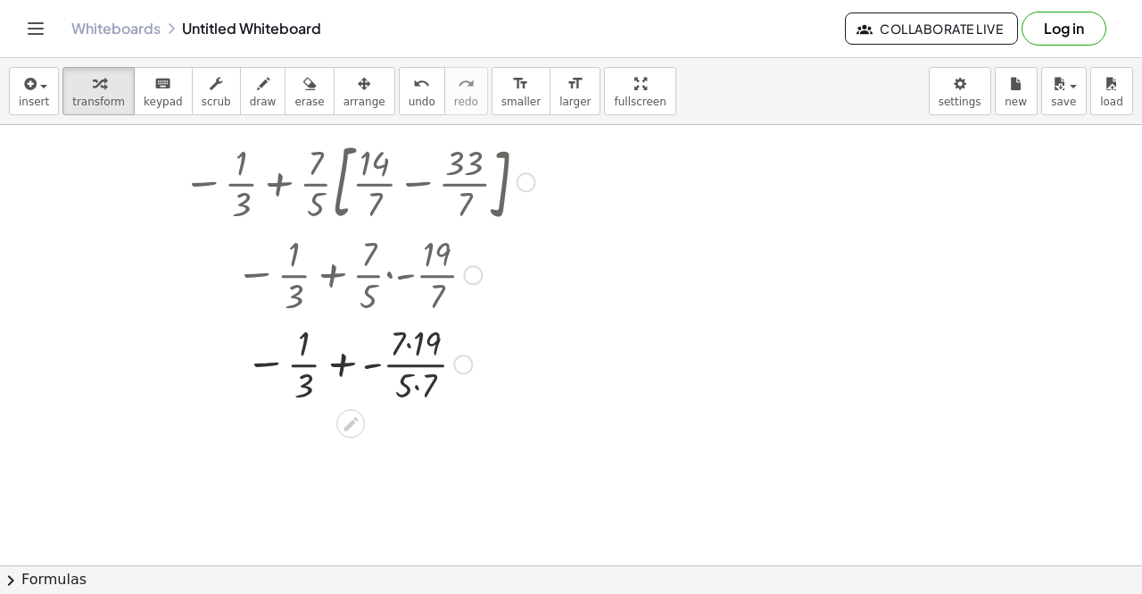
click at [412, 377] on div at bounding box center [358, 362] width 491 height 89
click at [420, 387] on div at bounding box center [358, 362] width 491 height 89
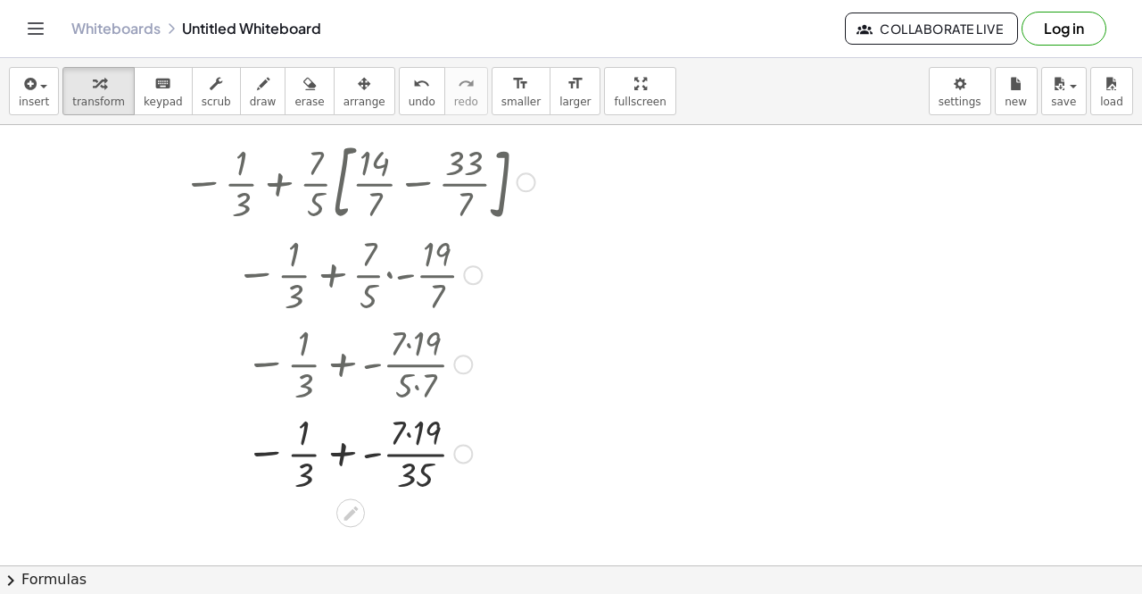
click at [410, 438] on div at bounding box center [358, 451] width 491 height 89
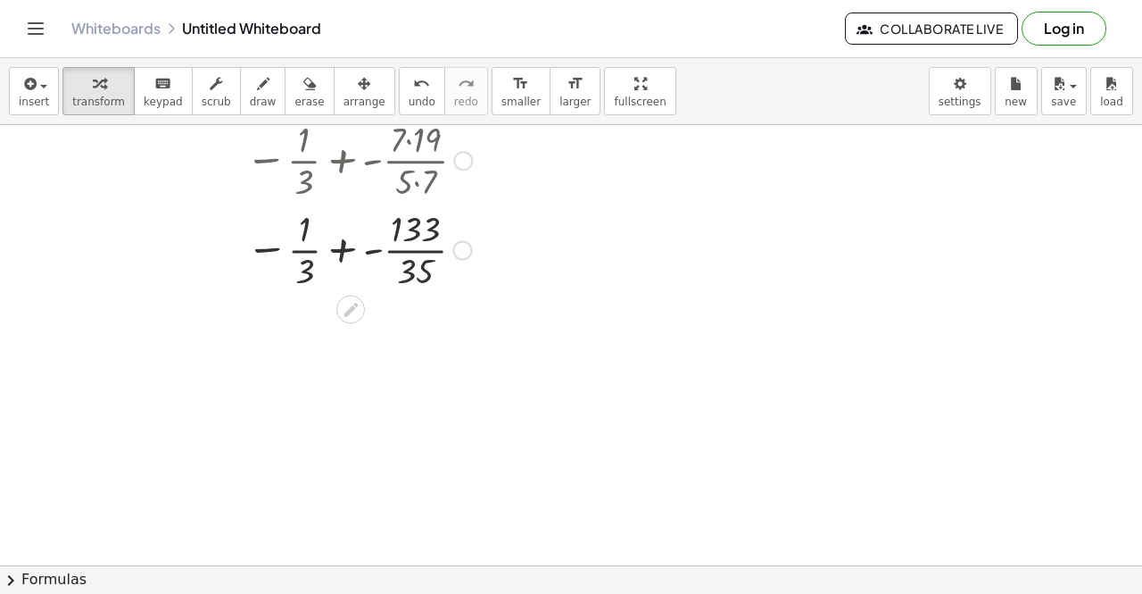
scroll to position [844, 0]
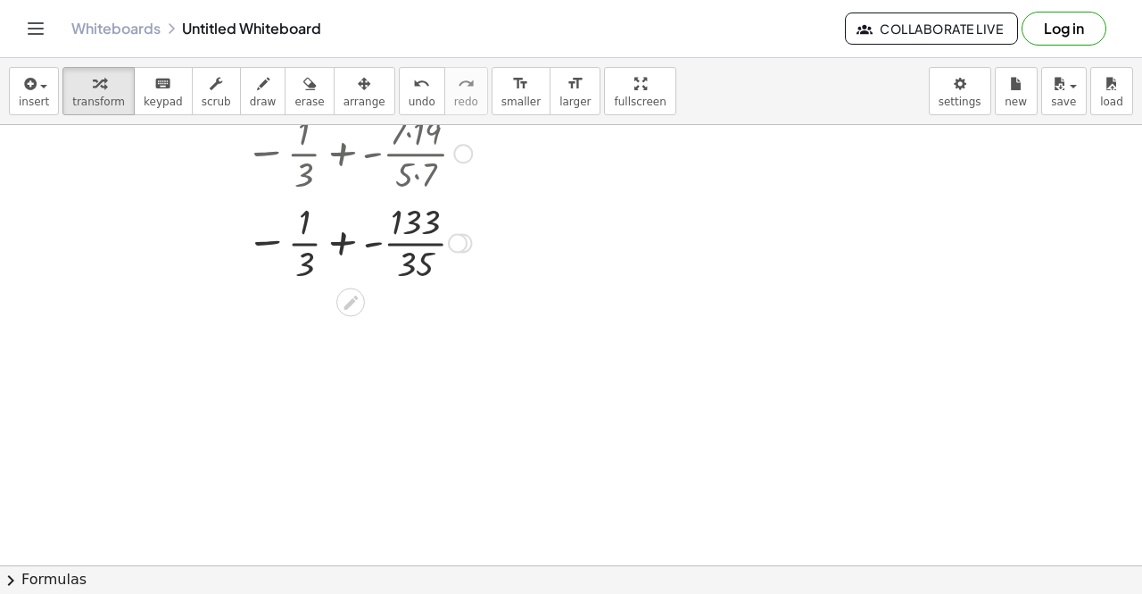
click at [357, 245] on div at bounding box center [358, 240] width 491 height 89
click at [352, 245] on div at bounding box center [358, 241] width 491 height 89
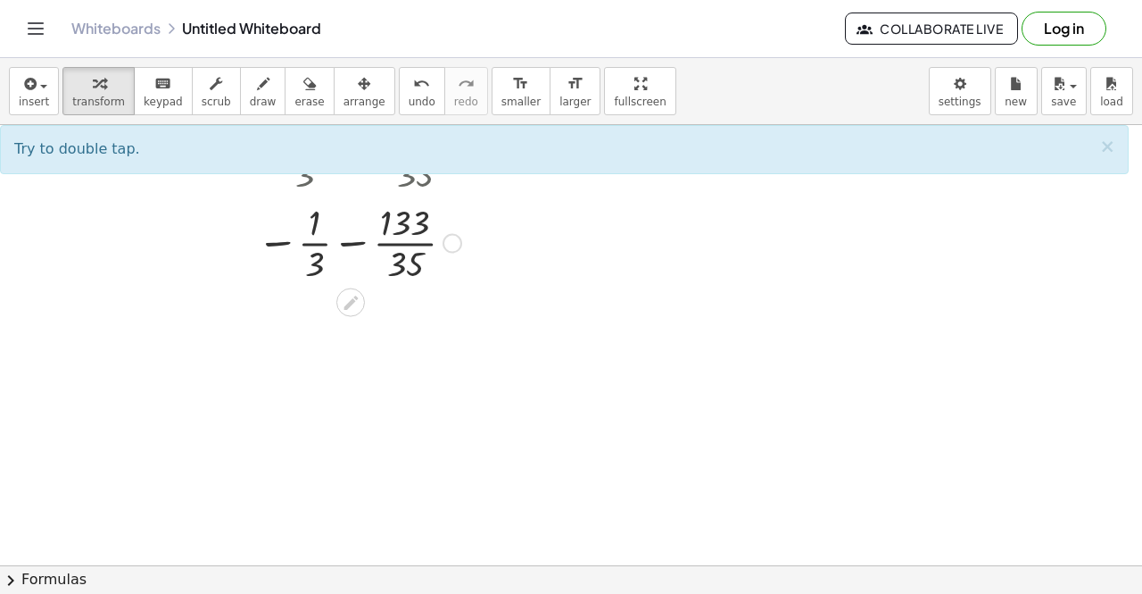
click at [395, 261] on div at bounding box center [358, 241] width 491 height 89
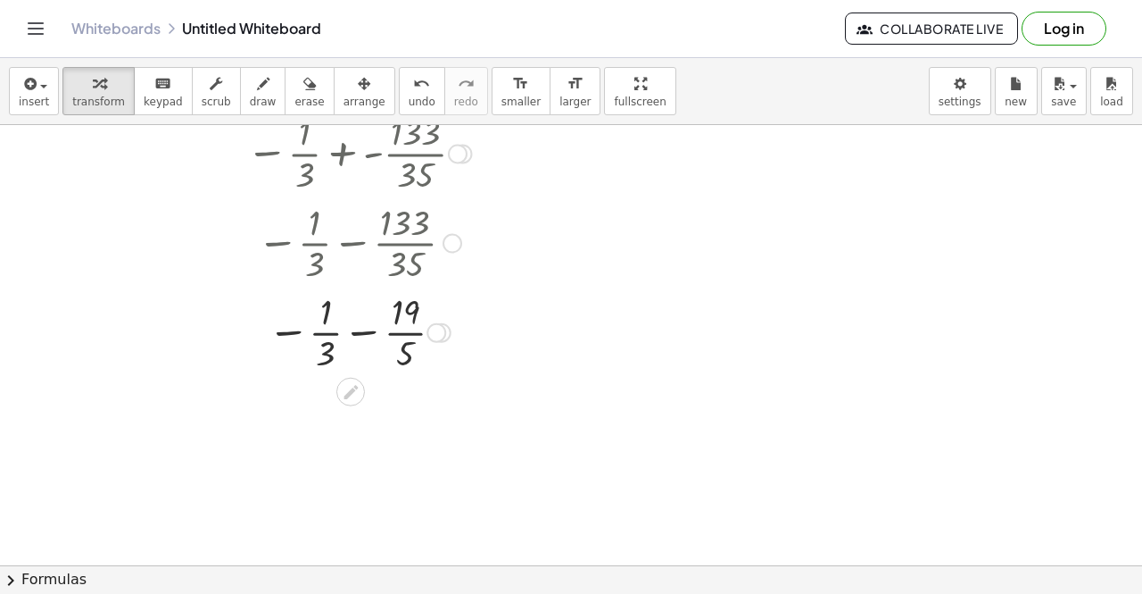
click at [331, 343] on div at bounding box center [358, 331] width 491 height 89
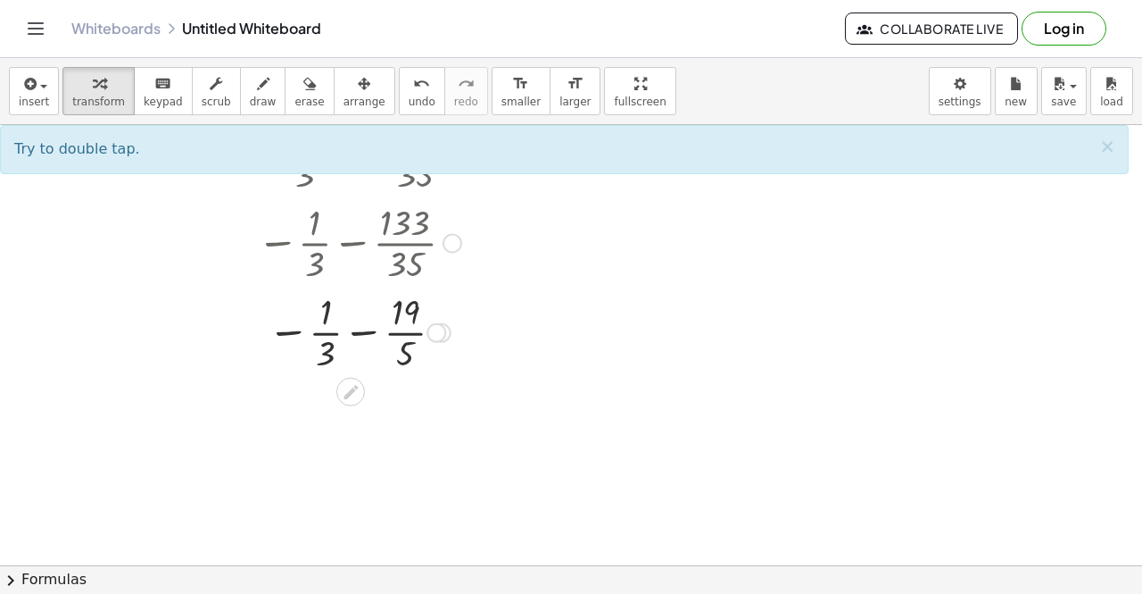
click at [327, 319] on div at bounding box center [358, 331] width 491 height 89
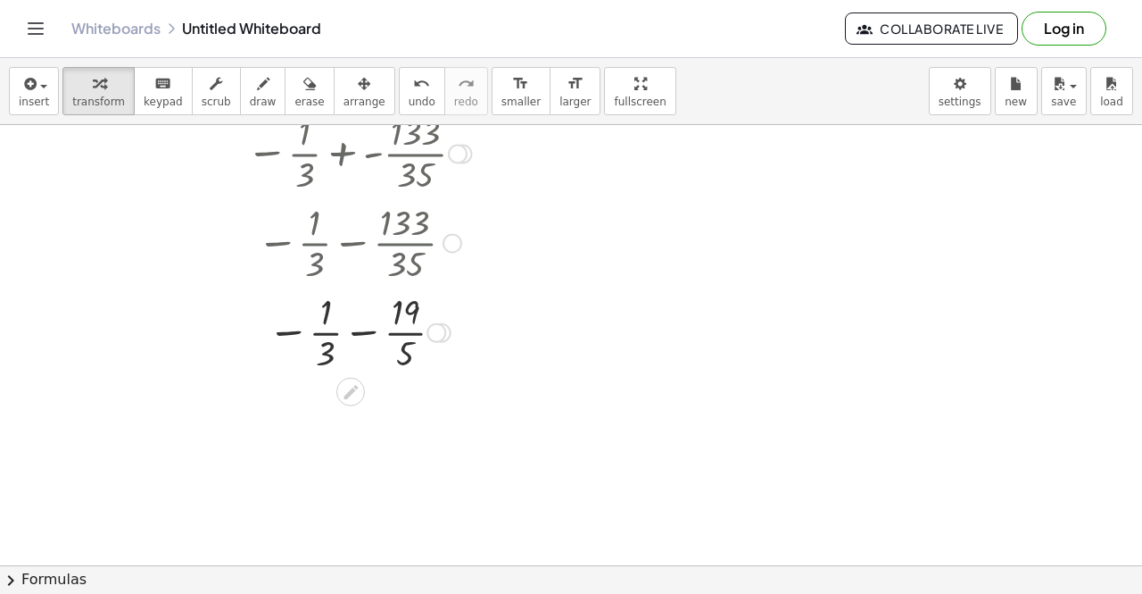
click at [327, 319] on div at bounding box center [358, 331] width 491 height 89
click at [354, 330] on div at bounding box center [358, 331] width 491 height 89
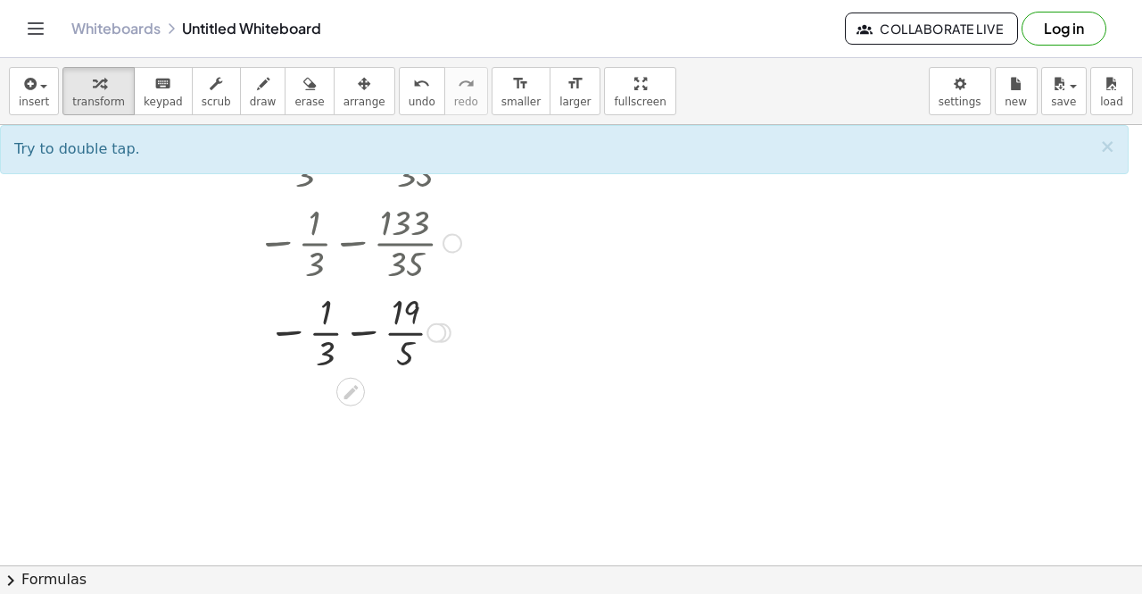
click at [366, 331] on div at bounding box center [358, 331] width 491 height 89
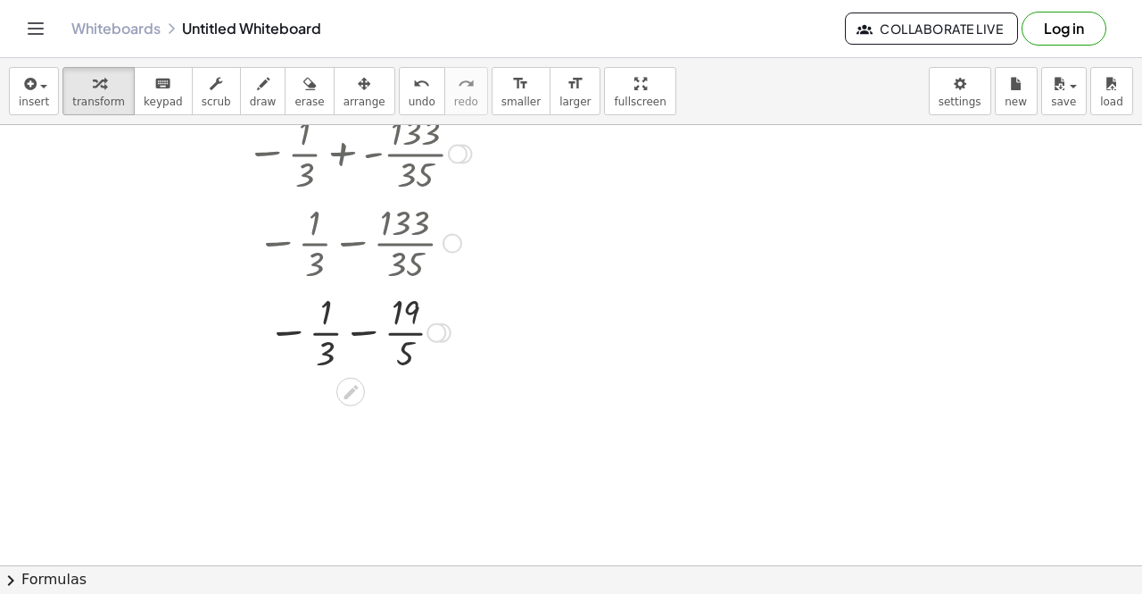
click at [366, 331] on div at bounding box center [358, 331] width 491 height 89
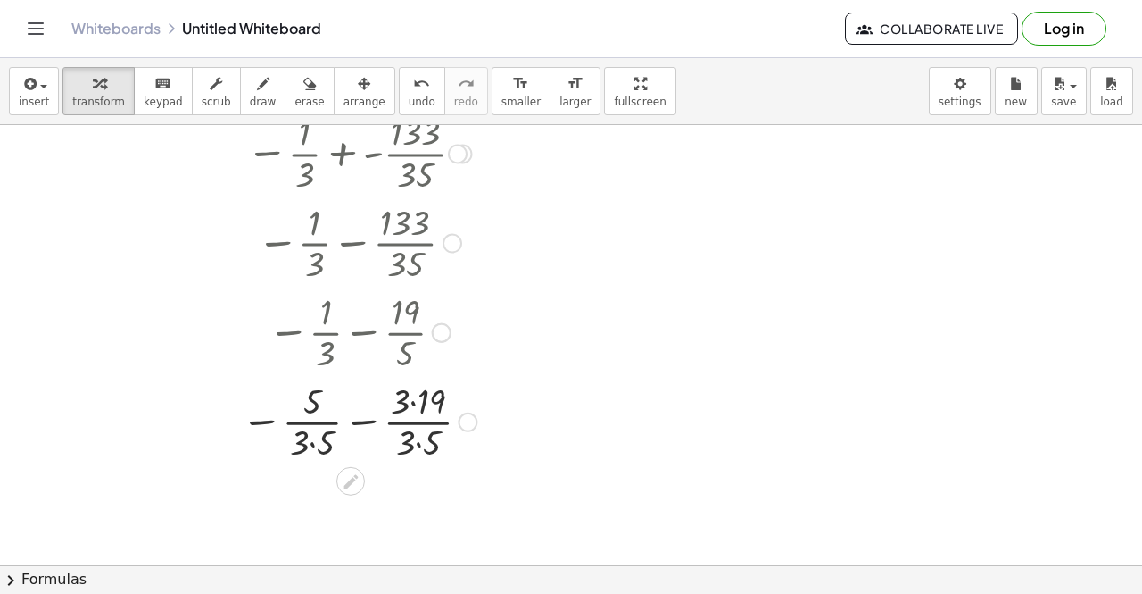
click at [412, 407] on div at bounding box center [358, 420] width 491 height 89
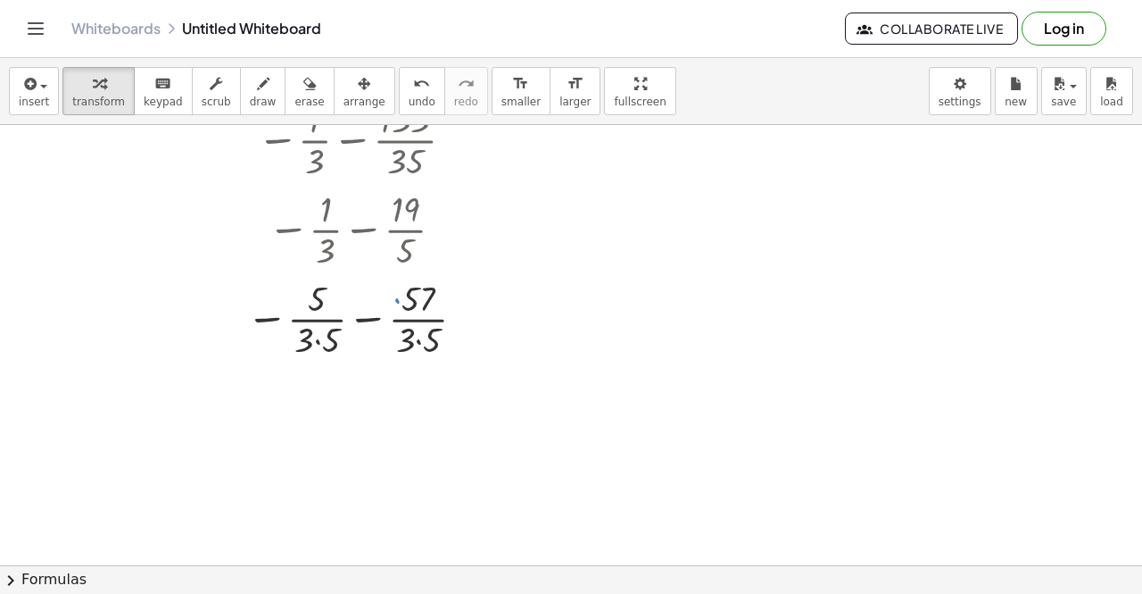
scroll to position [1051, 0]
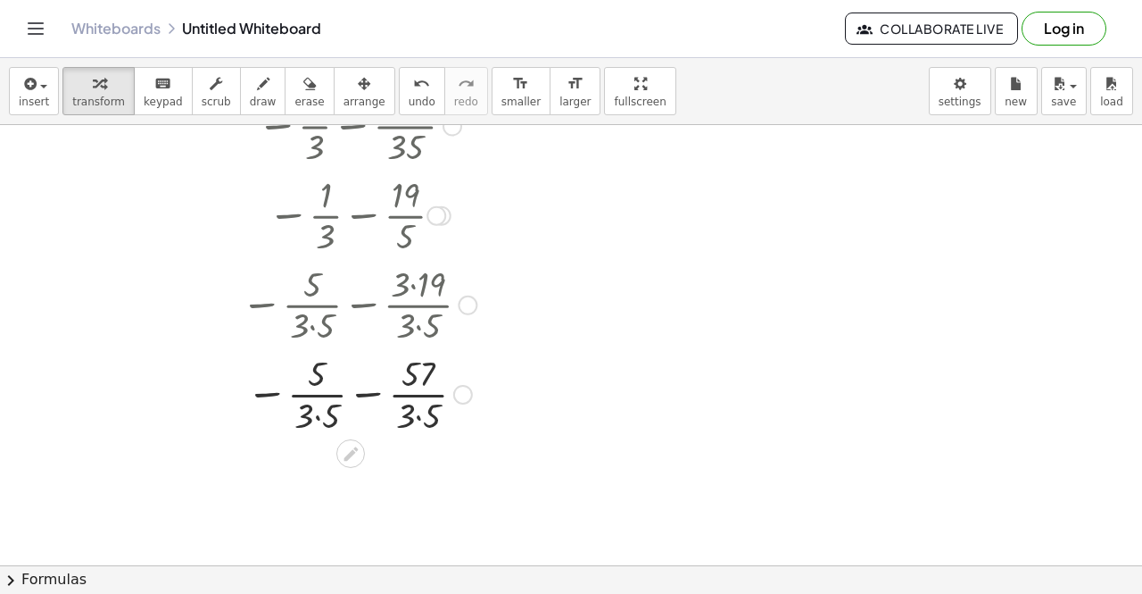
click at [417, 419] on div at bounding box center [358, 392] width 491 height 89
click at [329, 415] on div at bounding box center [358, 392] width 491 height 89
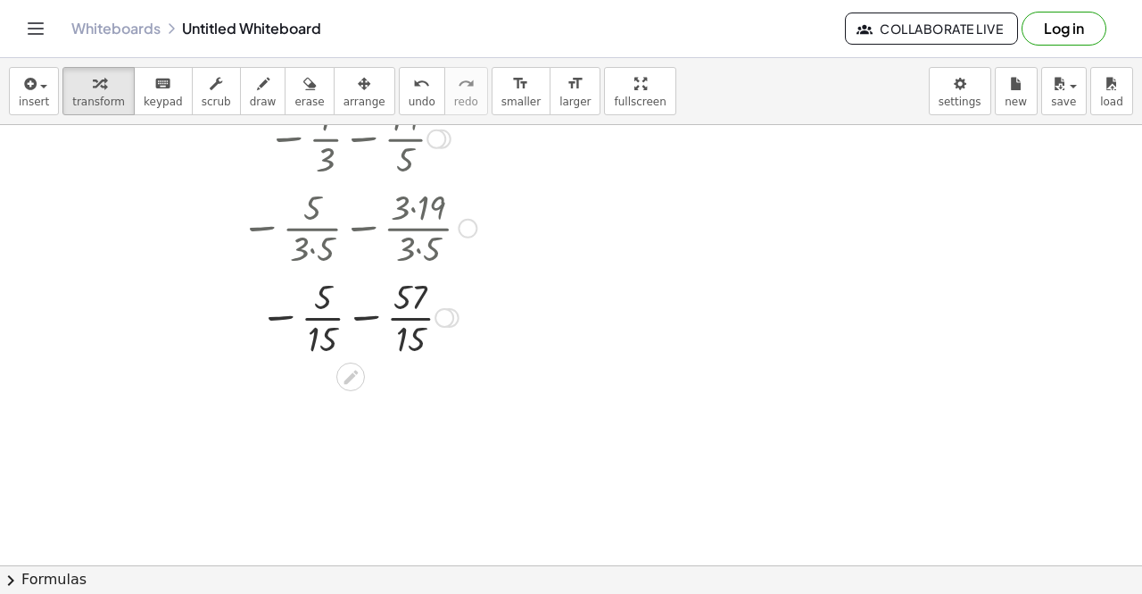
click at [361, 318] on div at bounding box center [358, 315] width 491 height 89
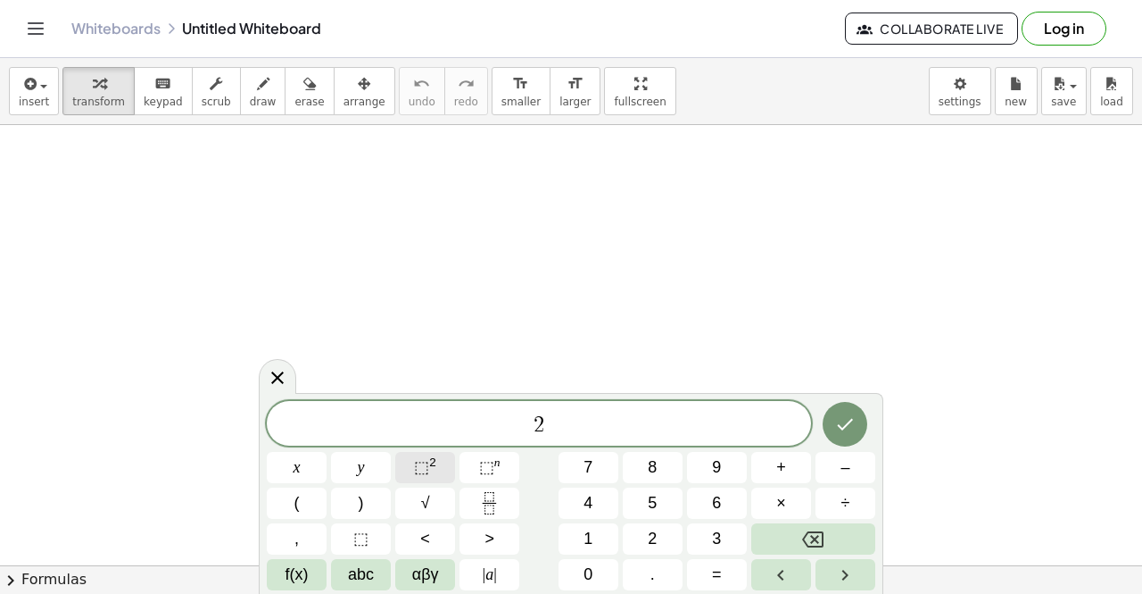
click at [435, 473] on span "⬚ 2" at bounding box center [425, 467] width 22 height 24
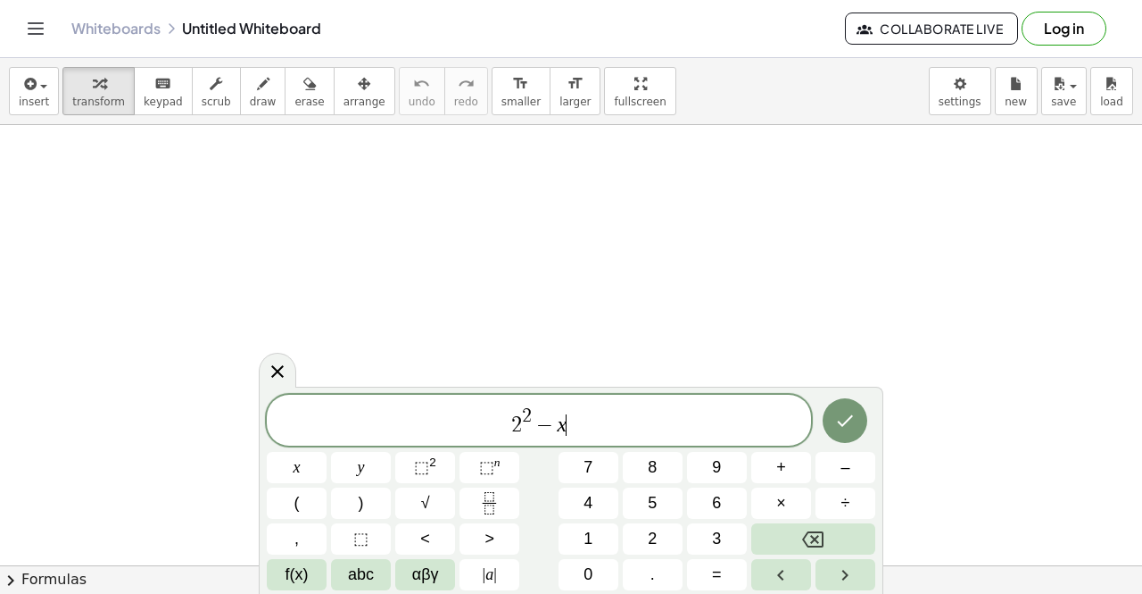
click at [536, 424] on span "−" at bounding box center [545, 424] width 26 height 21
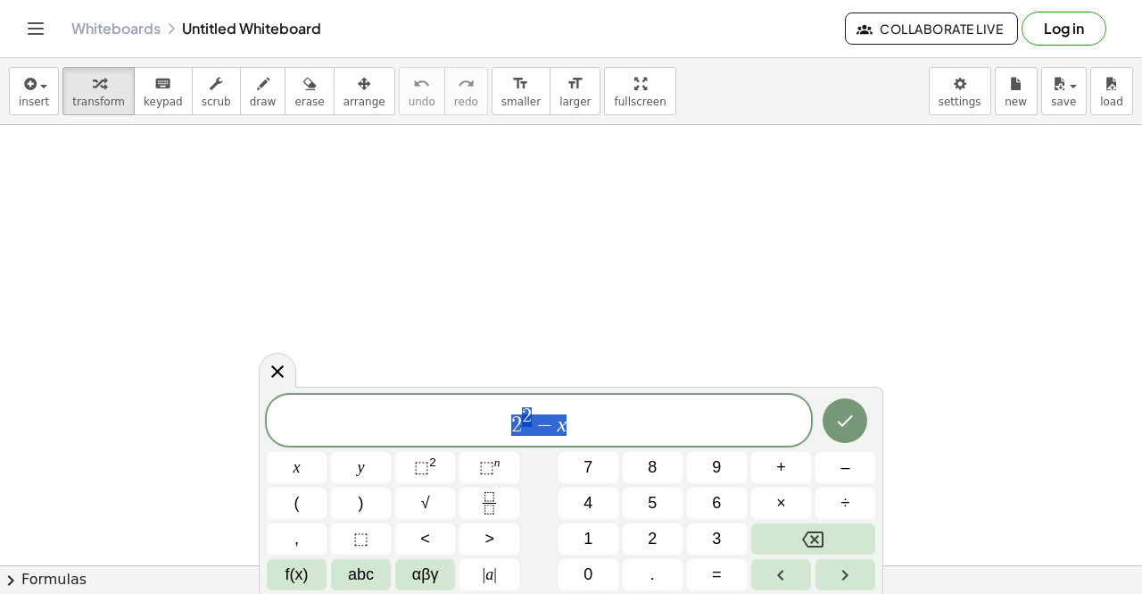
drag, startPoint x: 444, startPoint y: 427, endPoint x: 422, endPoint y: 423, distance: 22.6
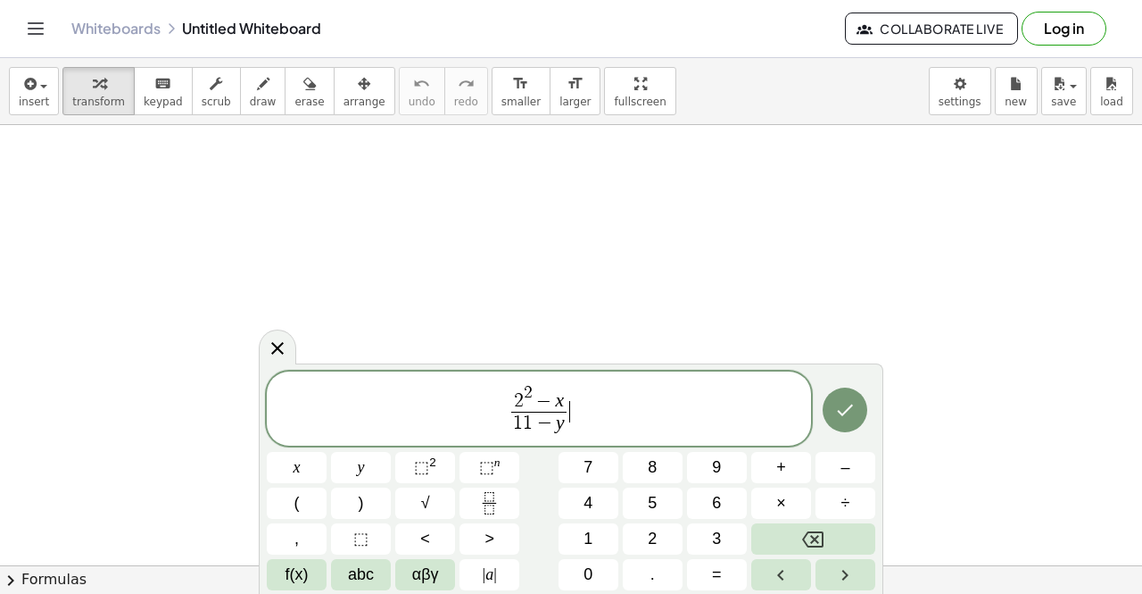
click at [597, 420] on span "2 2 − x 1 1 − y ​ ​" at bounding box center [539, 409] width 544 height 55
click at [849, 425] on button "Done" at bounding box center [845, 409] width 45 height 45
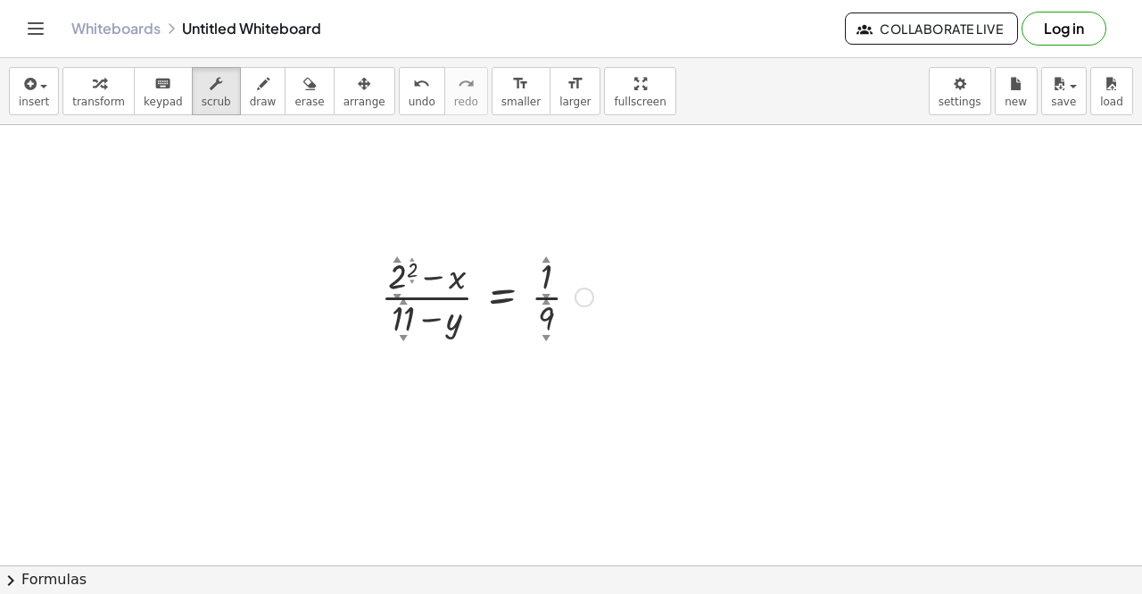
click at [413, 261] on div "▲" at bounding box center [412, 258] width 5 height 7
click at [464, 283] on div at bounding box center [487, 295] width 230 height 89
click at [440, 282] on div at bounding box center [487, 295] width 230 height 89
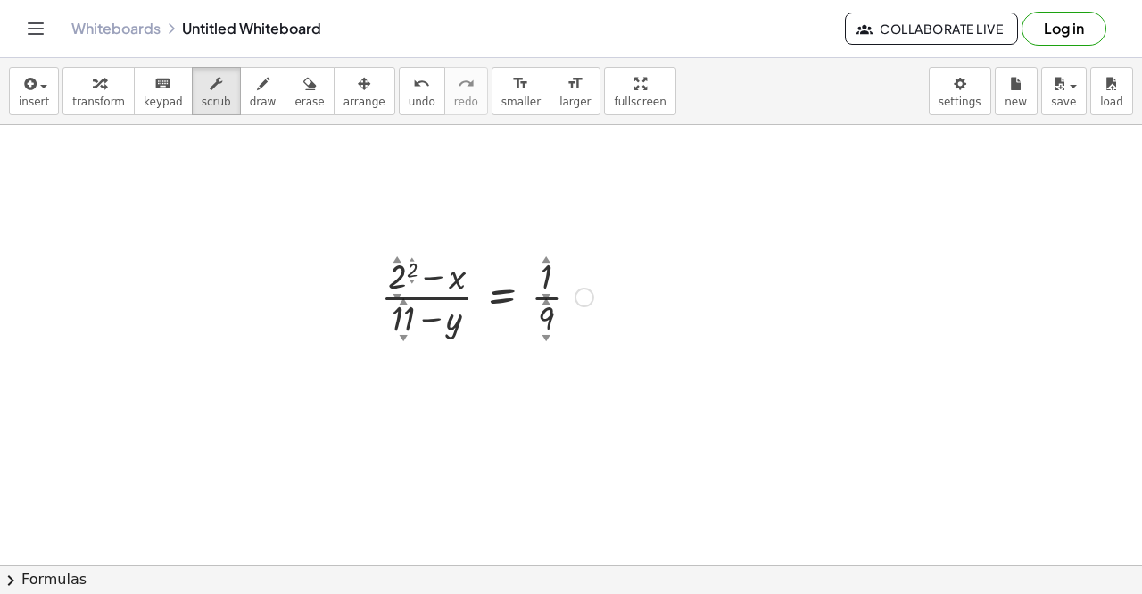
click at [440, 282] on div at bounding box center [487, 295] width 230 height 89
click at [436, 285] on div at bounding box center [487, 295] width 230 height 89
click at [447, 283] on div at bounding box center [487, 295] width 230 height 89
click at [427, 278] on div at bounding box center [487, 295] width 230 height 89
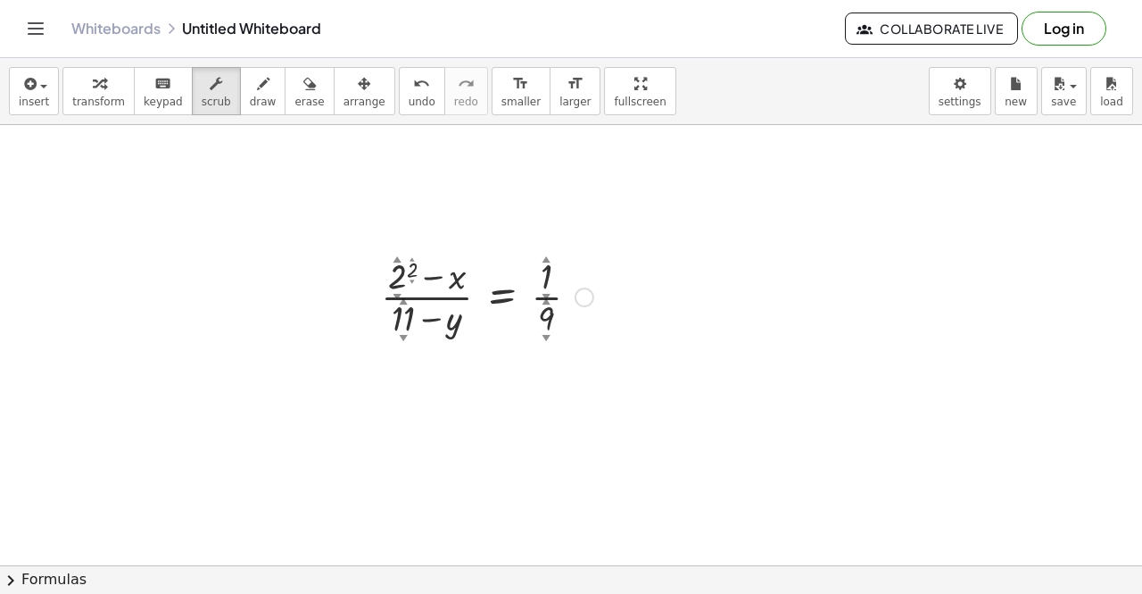
click at [427, 278] on div at bounding box center [487, 295] width 230 height 89
click at [550, 301] on div "▲" at bounding box center [547, 301] width 8 height 12
